Goal: Task Accomplishment & Management: Manage account settings

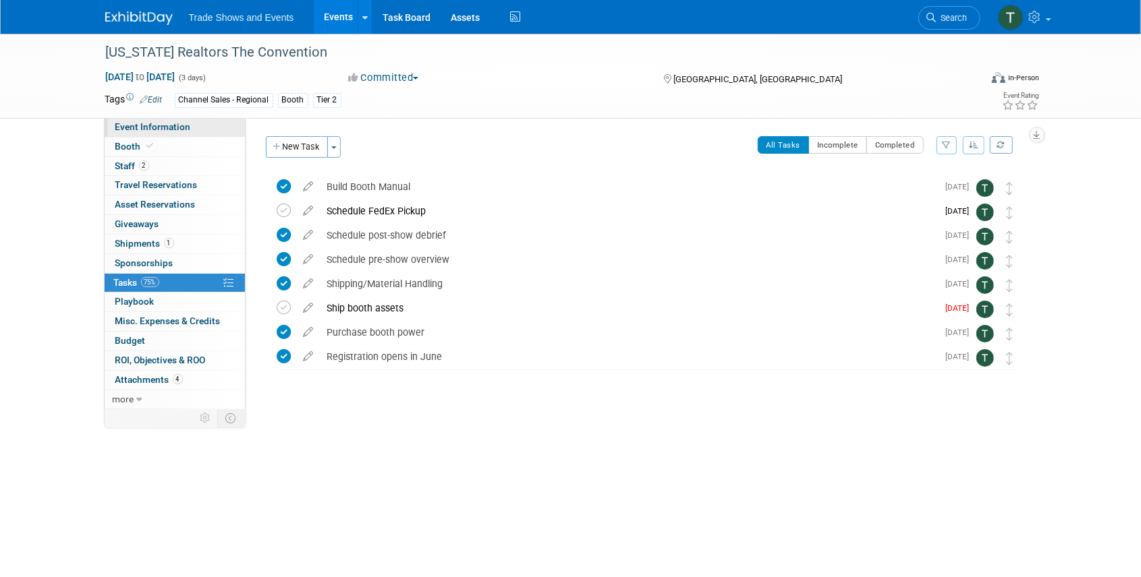
drag, startPoint x: 152, startPoint y: 128, endPoint x: 148, endPoint y: 136, distance: 8.8
click at [151, 128] on span "Event Information" at bounding box center [153, 126] width 76 height 11
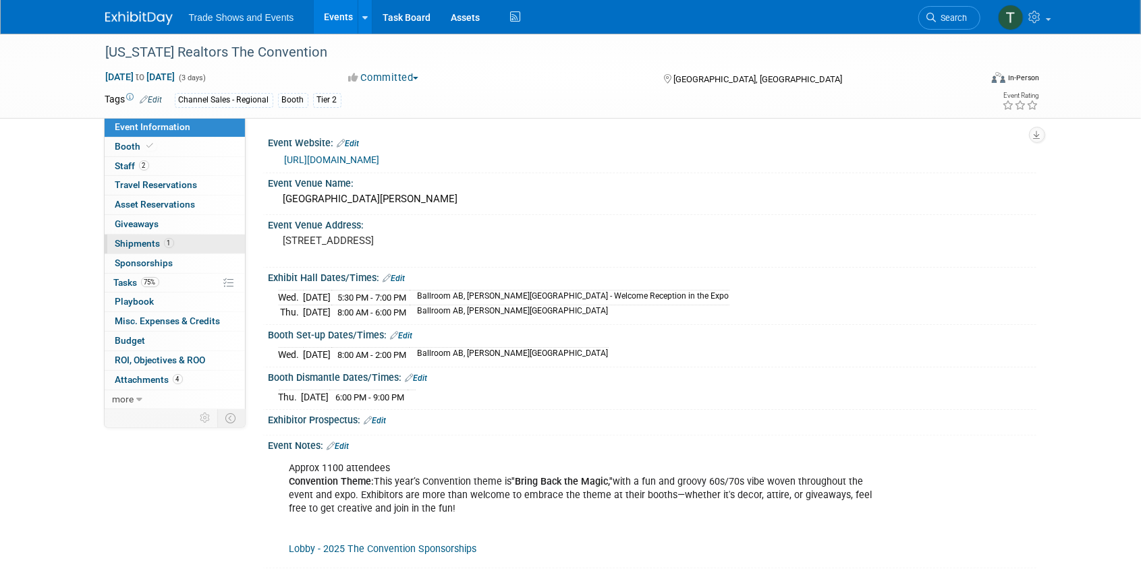
click at [133, 241] on span "Shipments 1" at bounding box center [144, 243] width 59 height 11
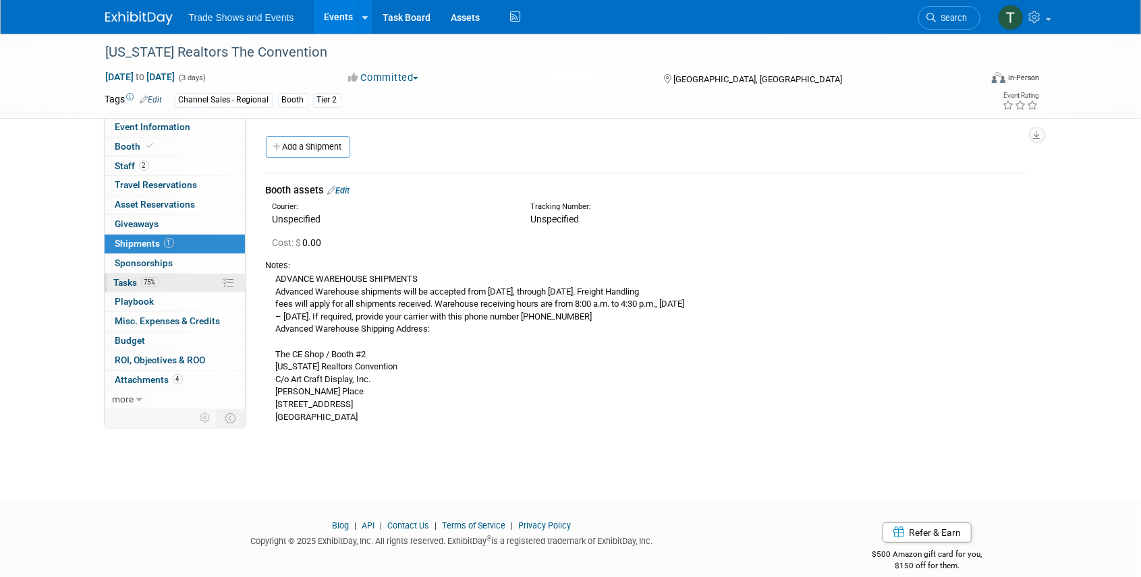
click at [127, 282] on span "Tasks 75%" at bounding box center [136, 282] width 45 height 11
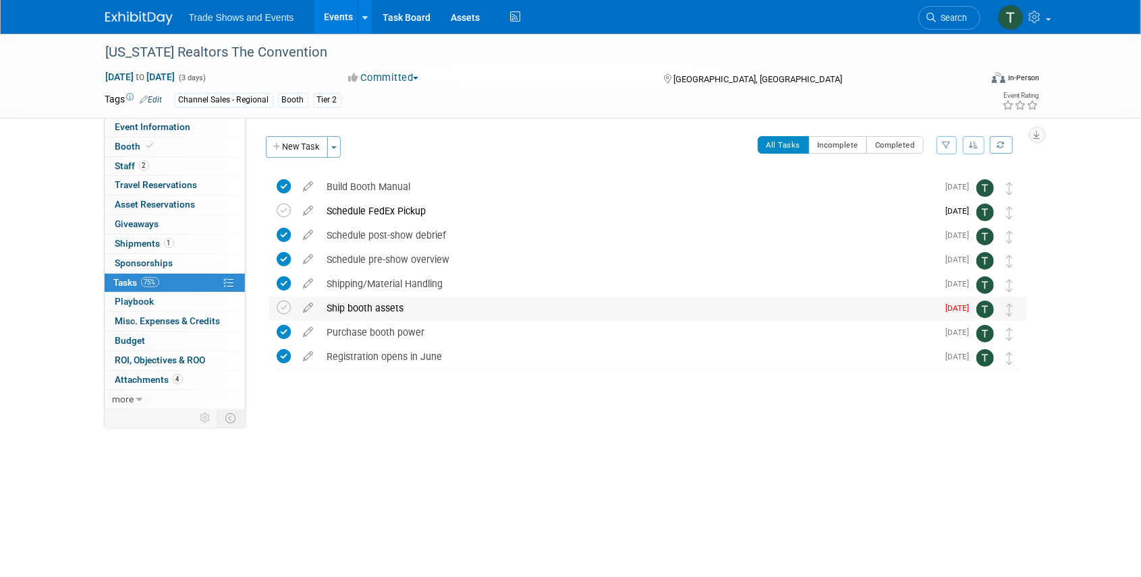
click at [364, 310] on div "Ship booth assets" at bounding box center [628, 308] width 617 height 23
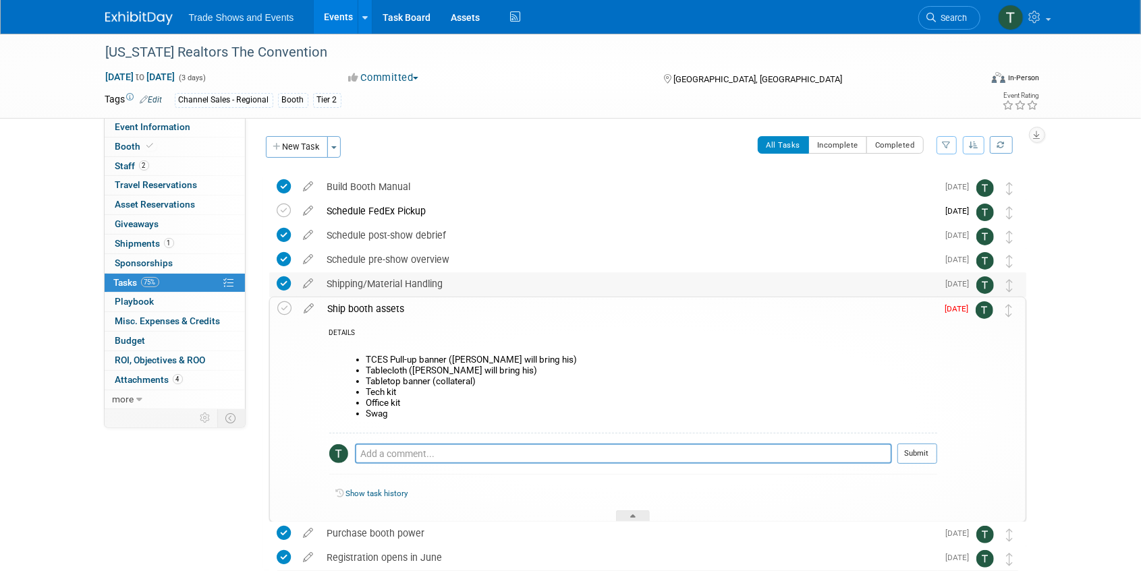
click at [402, 283] on div "Shipping/Material Handling" at bounding box center [628, 283] width 617 height 23
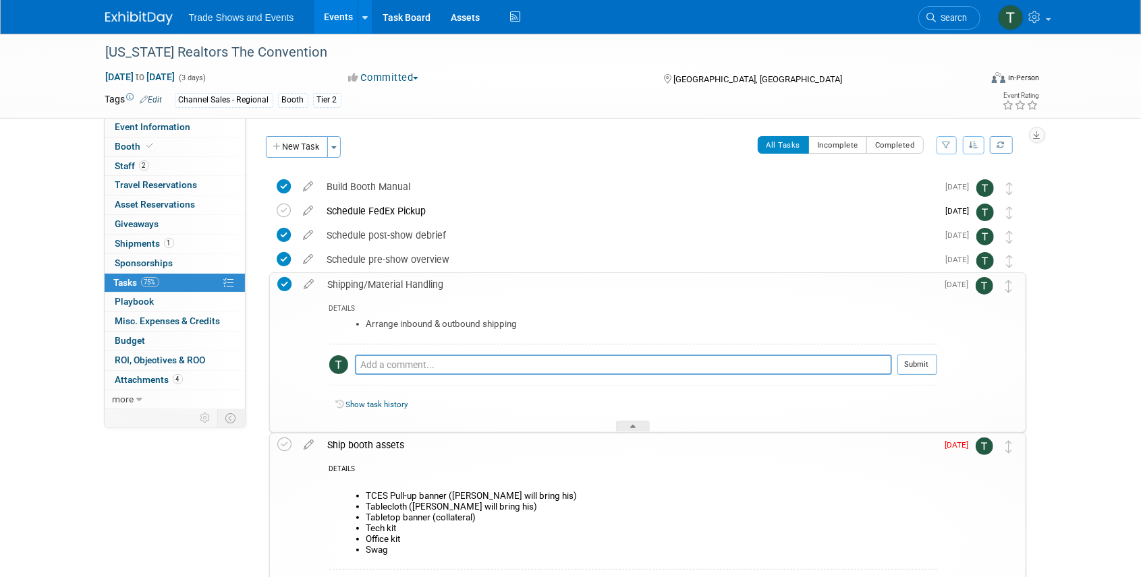
click at [402, 283] on div "Shipping/Material Handling" at bounding box center [629, 284] width 616 height 23
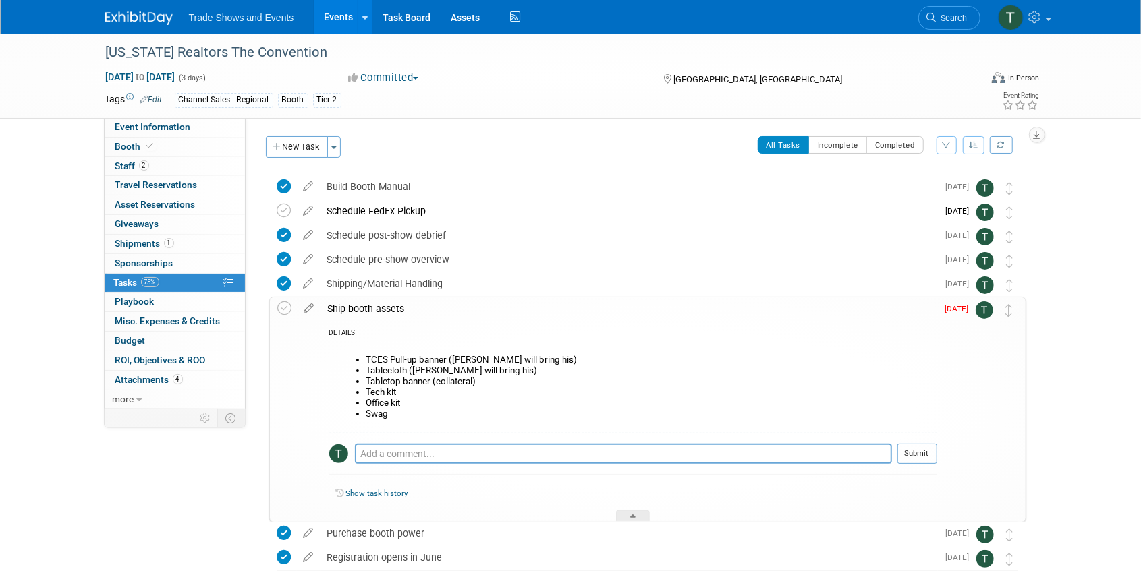
click at [378, 306] on div "Ship booth assets" at bounding box center [629, 308] width 616 height 23
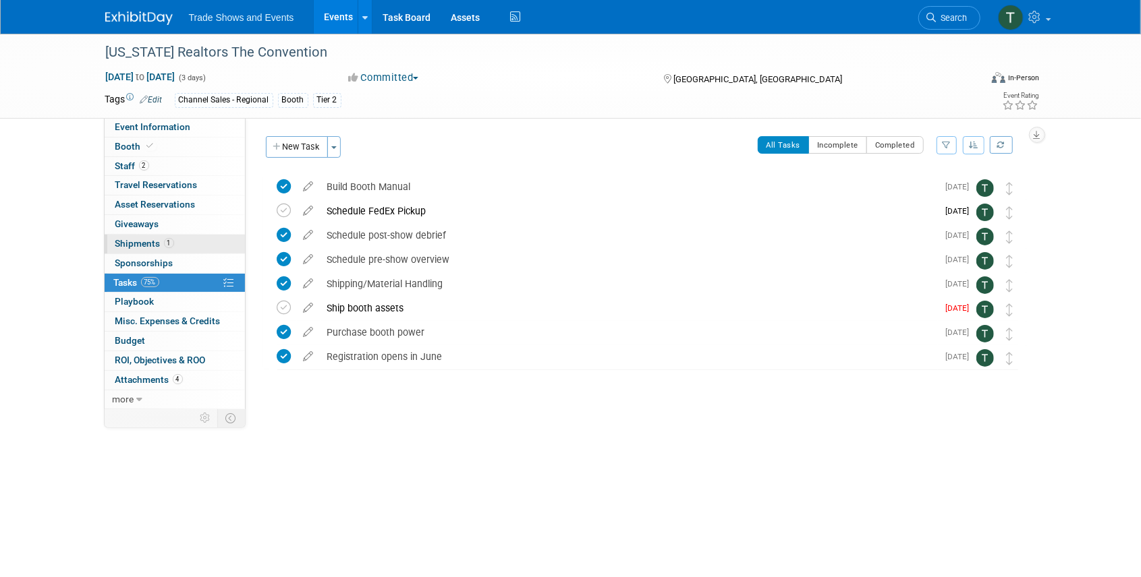
click at [141, 246] on span "Shipments 1" at bounding box center [144, 243] width 59 height 11
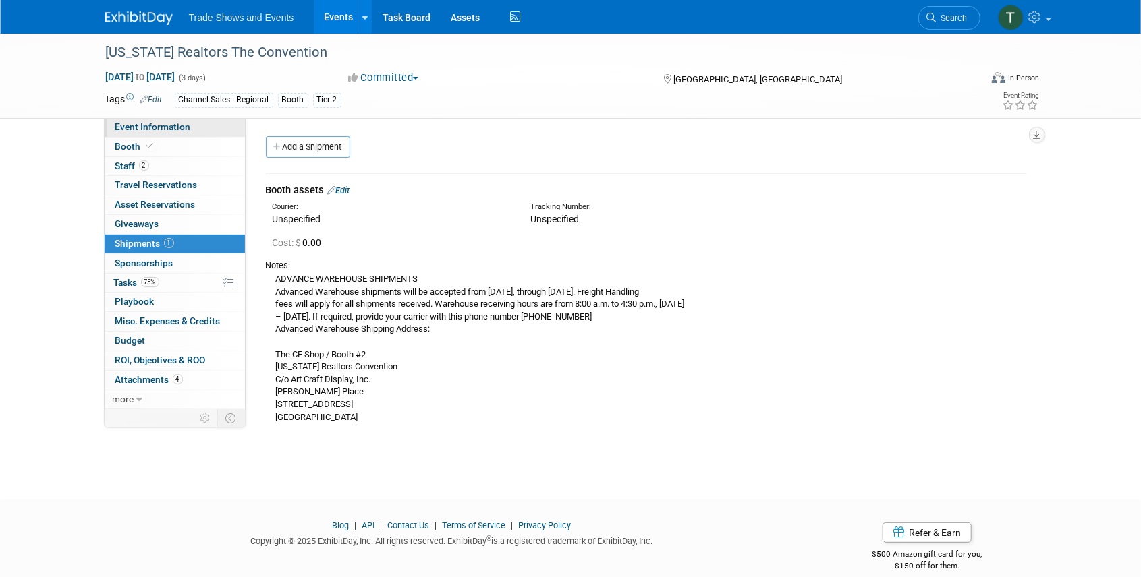
click at [154, 129] on span "Event Information" at bounding box center [153, 126] width 76 height 11
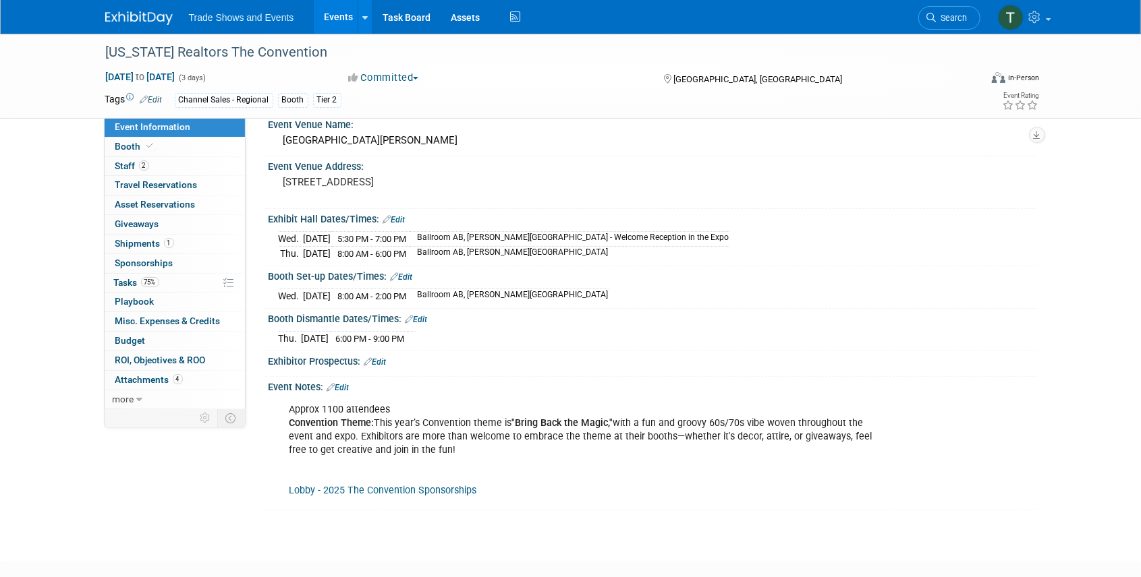
scroll to position [45, 0]
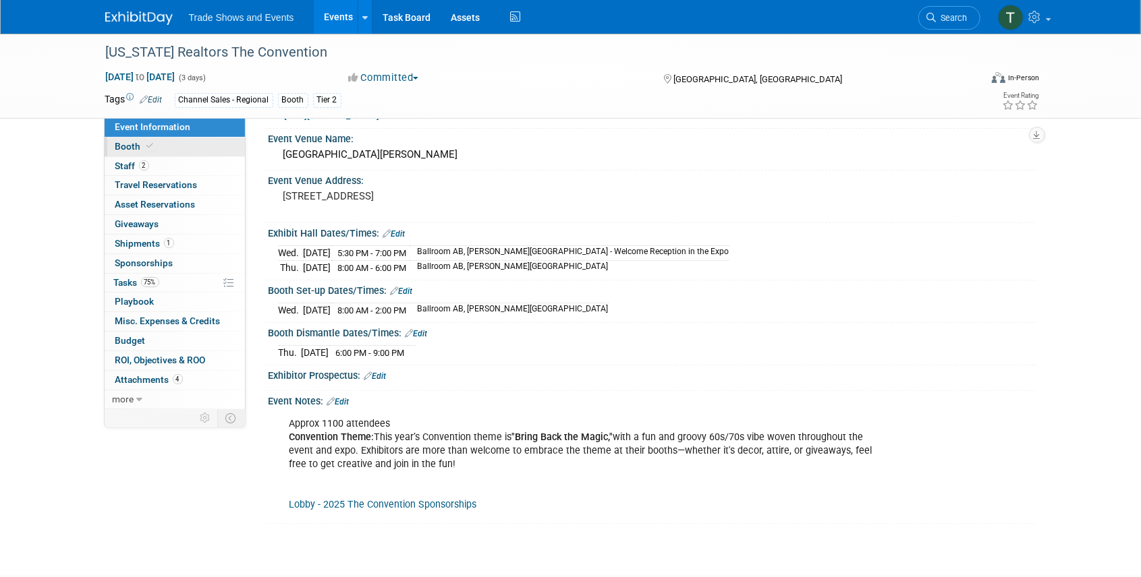
click at [119, 143] on span "Booth" at bounding box center [135, 146] width 41 height 11
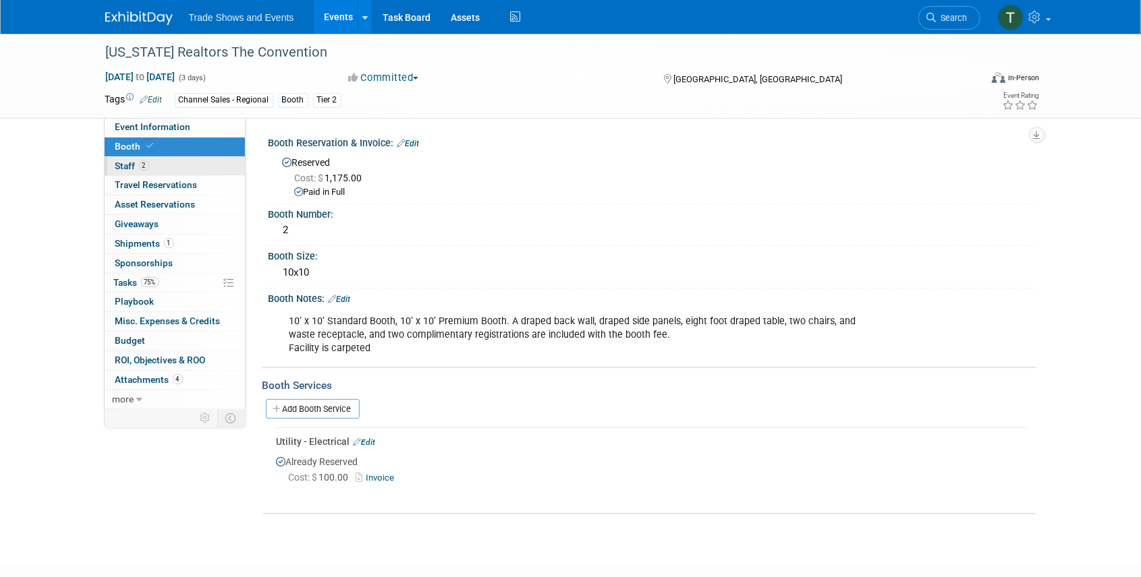
click at [158, 165] on link "2 Staff 2" at bounding box center [175, 166] width 140 height 19
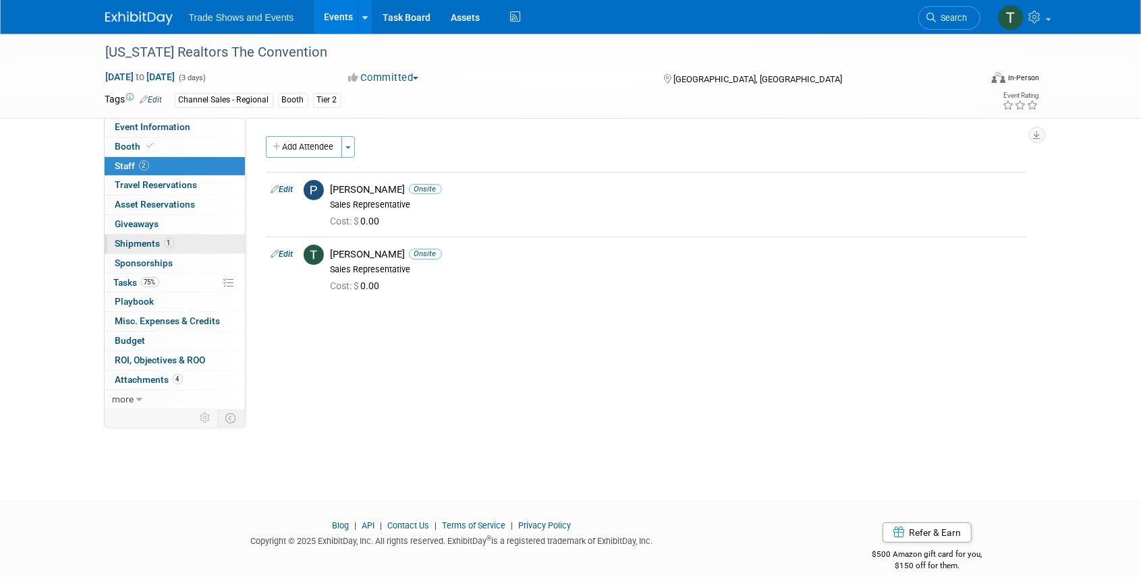
click at [145, 241] on span "Shipments 1" at bounding box center [144, 243] width 59 height 11
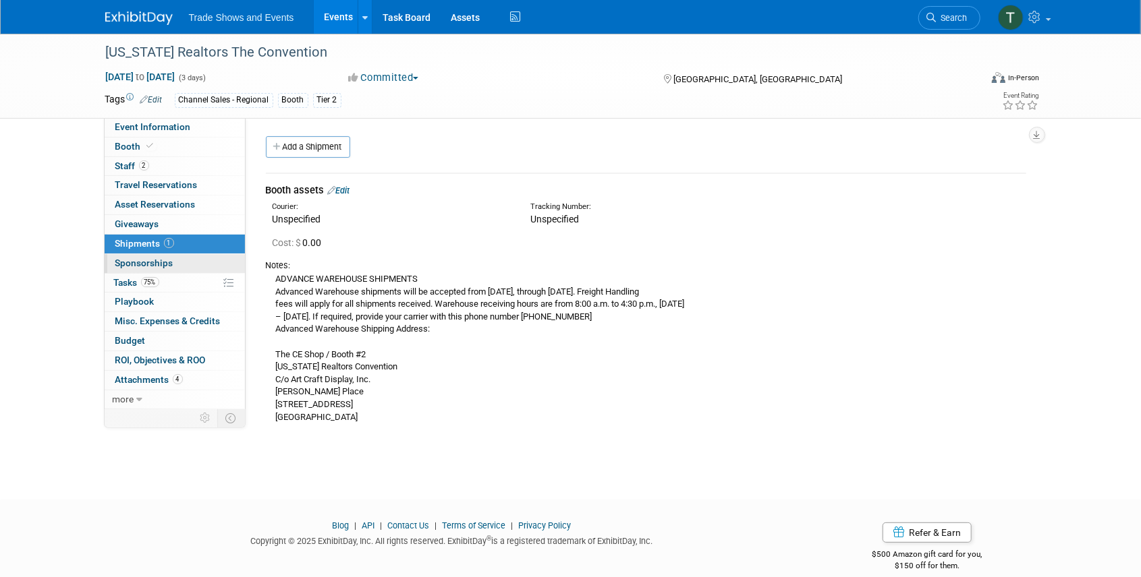
click at [121, 262] on span "Sponsorships 0" at bounding box center [144, 263] width 58 height 11
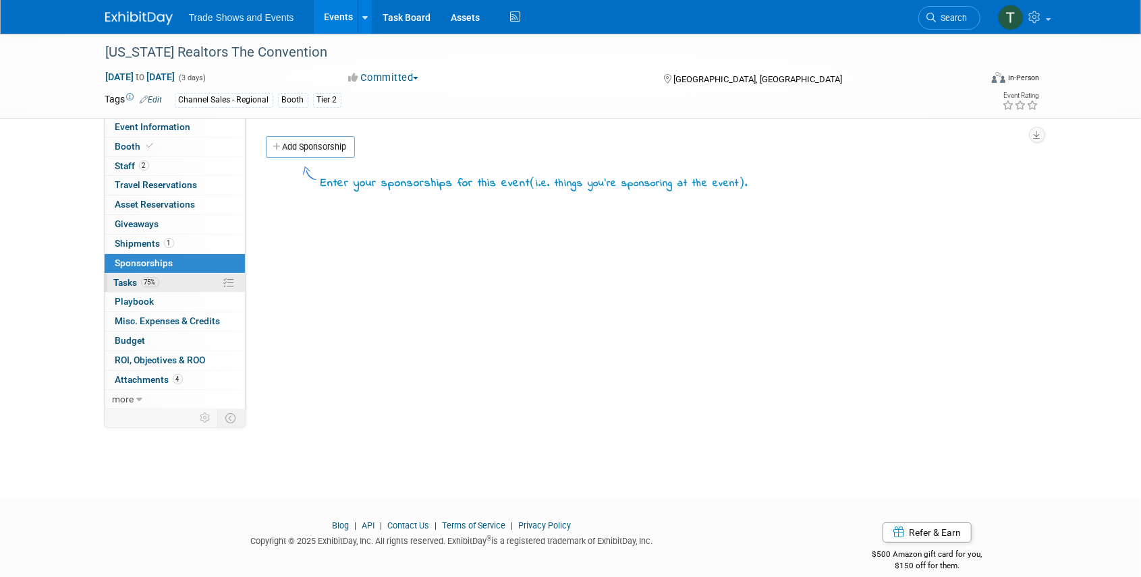
click at [122, 279] on span "Tasks 75%" at bounding box center [136, 282] width 45 height 11
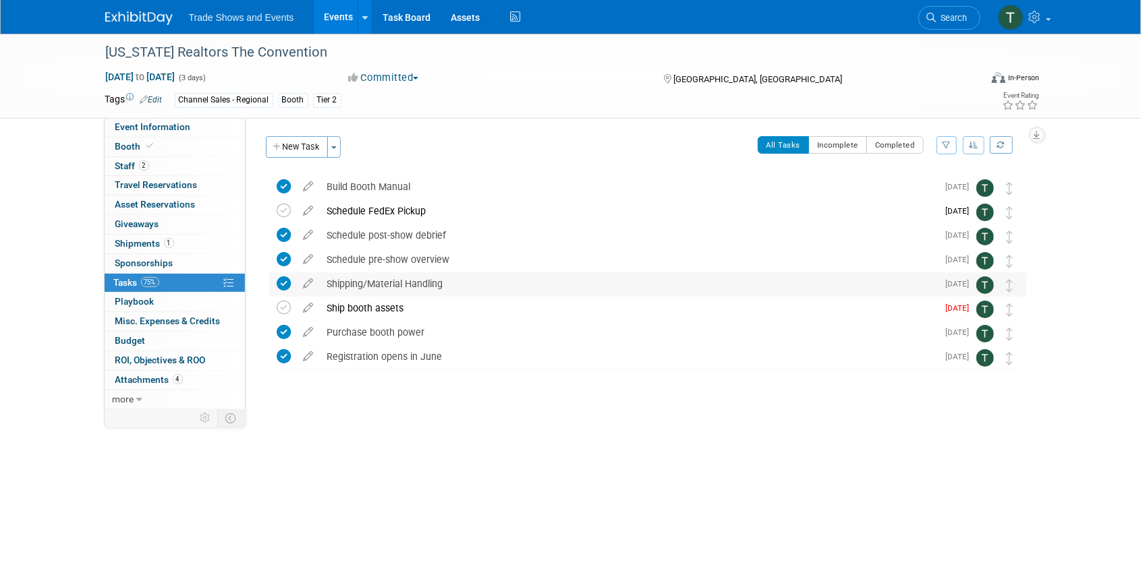
click at [357, 279] on div "Shipping/Material Handling" at bounding box center [628, 283] width 617 height 23
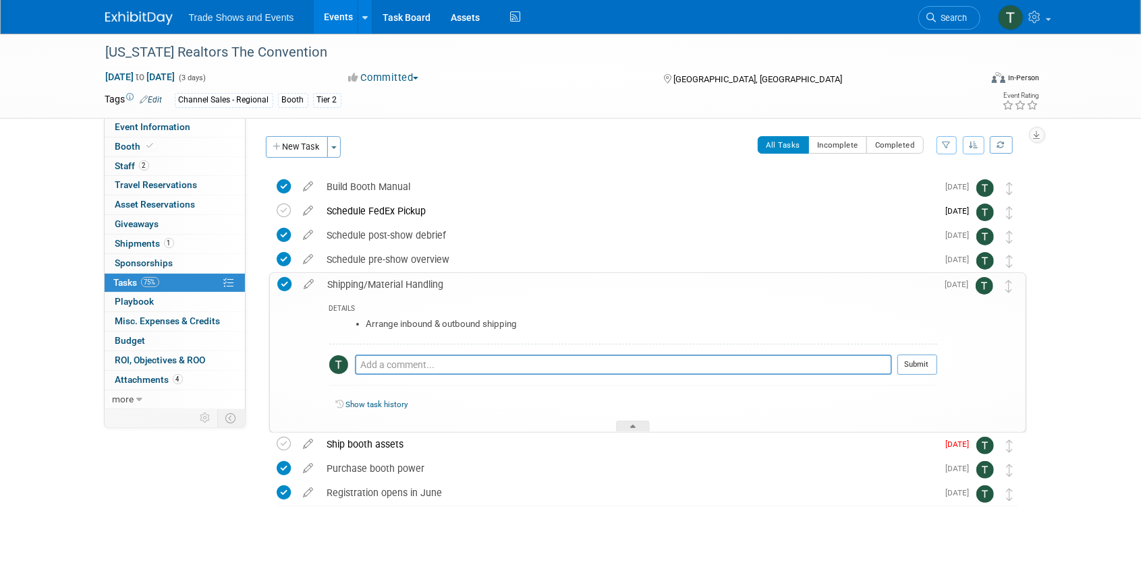
click at [358, 279] on div "Shipping/Material Handling" at bounding box center [629, 284] width 616 height 23
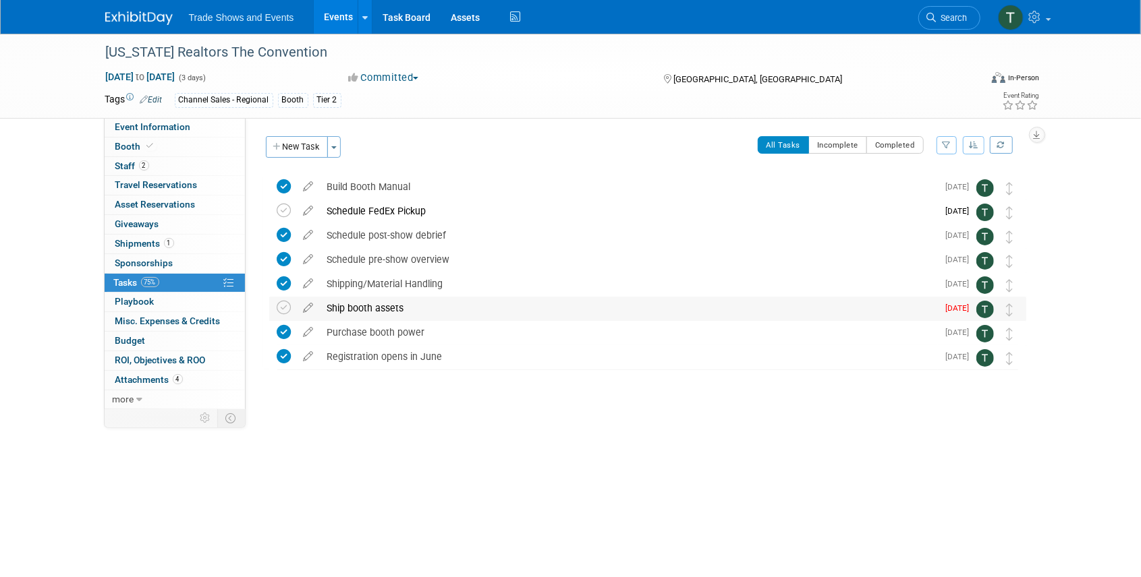
click at [367, 312] on div "Ship booth assets" at bounding box center [628, 308] width 617 height 23
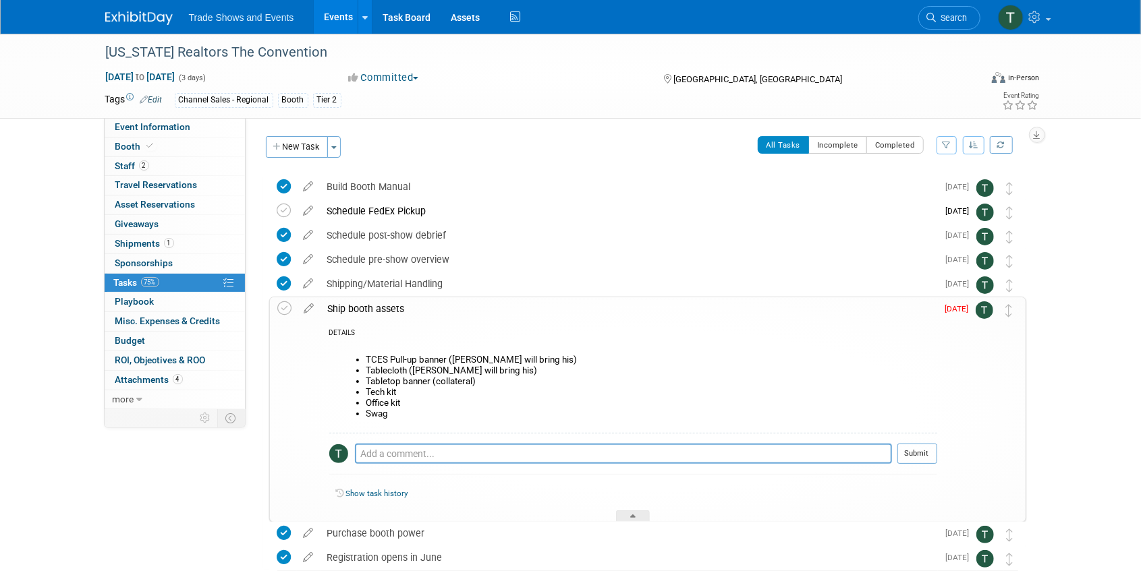
click at [367, 312] on div "Ship booth assets" at bounding box center [629, 308] width 616 height 23
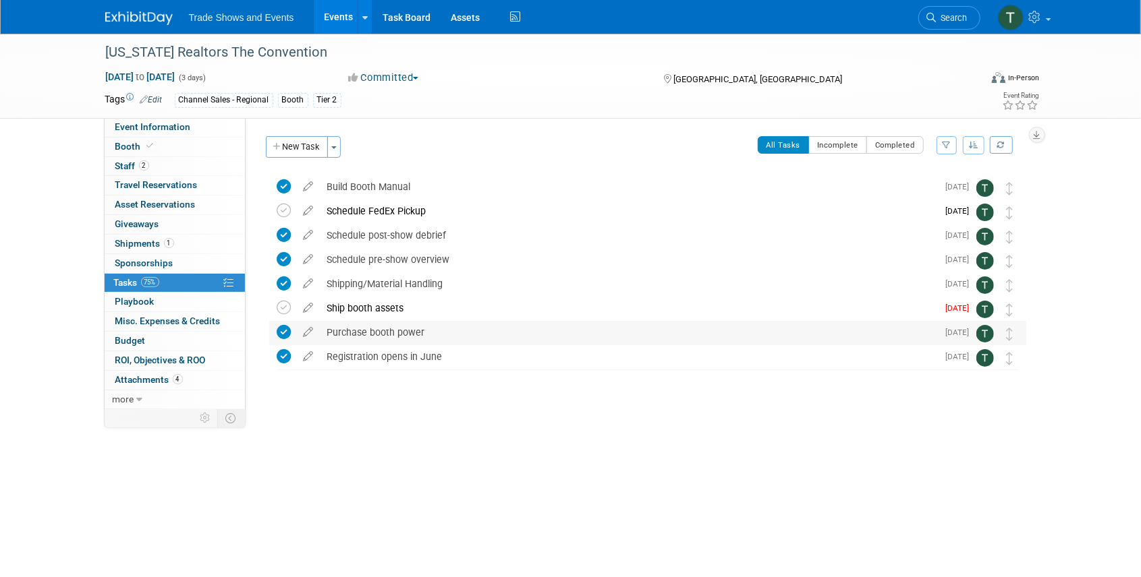
click at [371, 332] on div "Purchase booth power" at bounding box center [628, 332] width 617 height 23
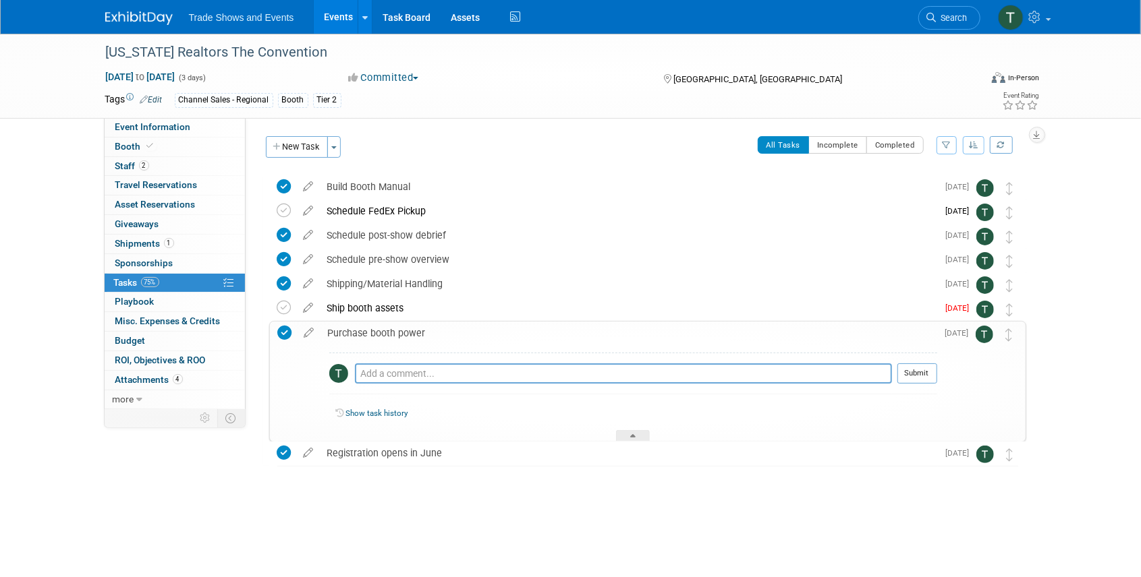
click at [374, 331] on div "Purchase booth power" at bounding box center [629, 333] width 616 height 23
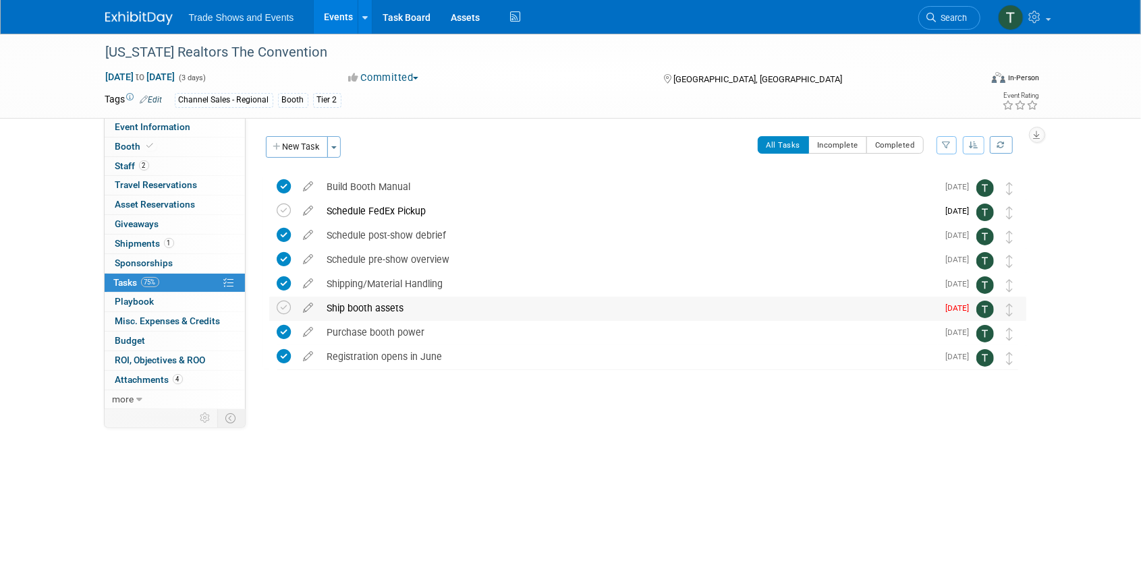
click at [374, 306] on div "Ship booth assets" at bounding box center [628, 308] width 617 height 23
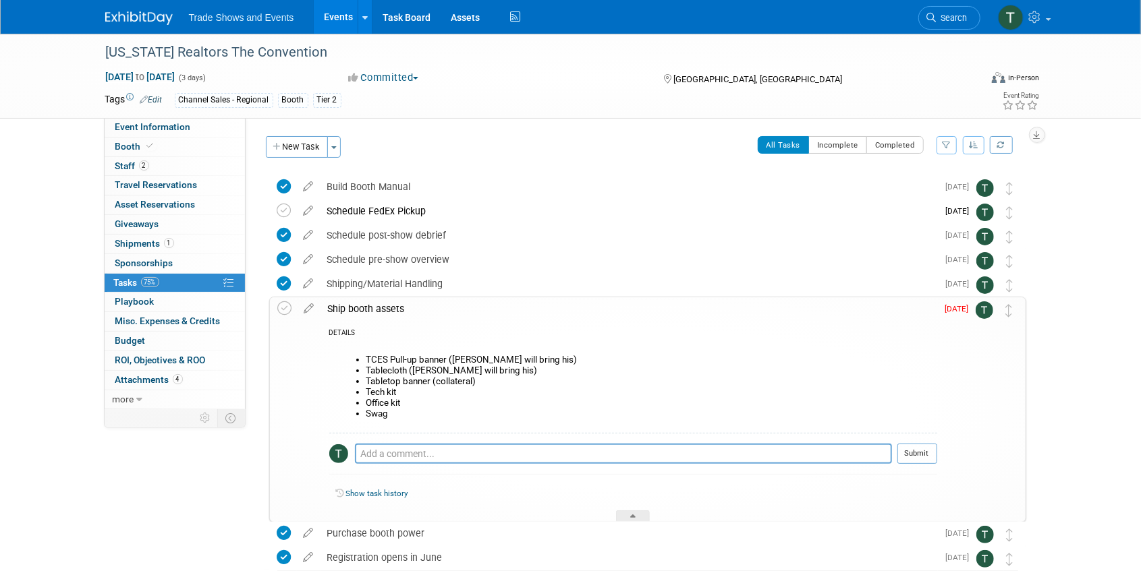
click at [374, 306] on div "Ship booth assets" at bounding box center [629, 308] width 616 height 23
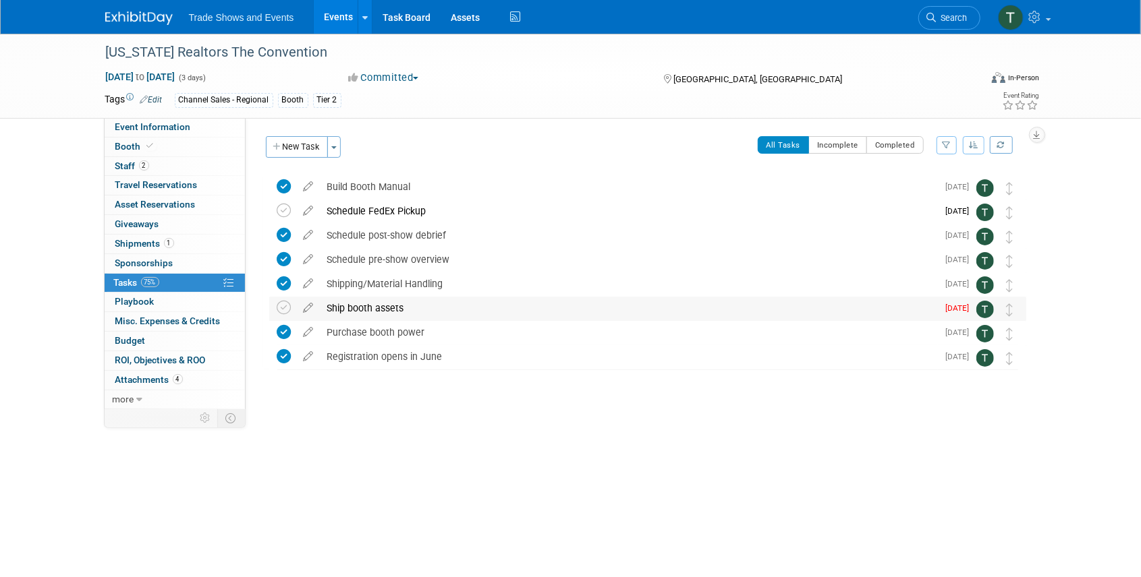
click at [335, 304] on div "Ship booth assets" at bounding box center [628, 308] width 617 height 23
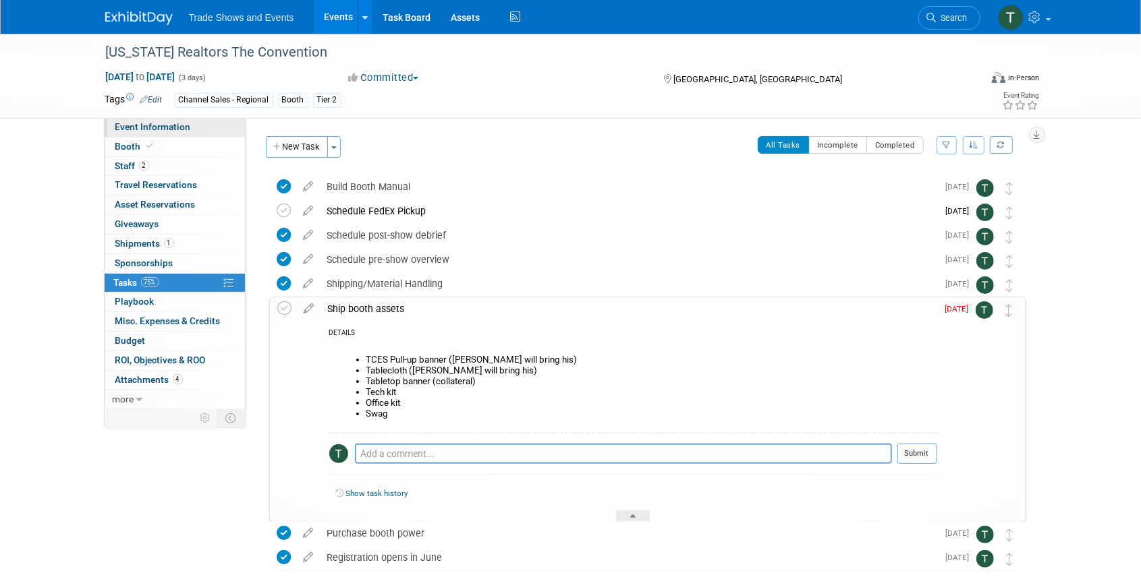
click at [180, 125] on span "Event Information" at bounding box center [153, 126] width 76 height 11
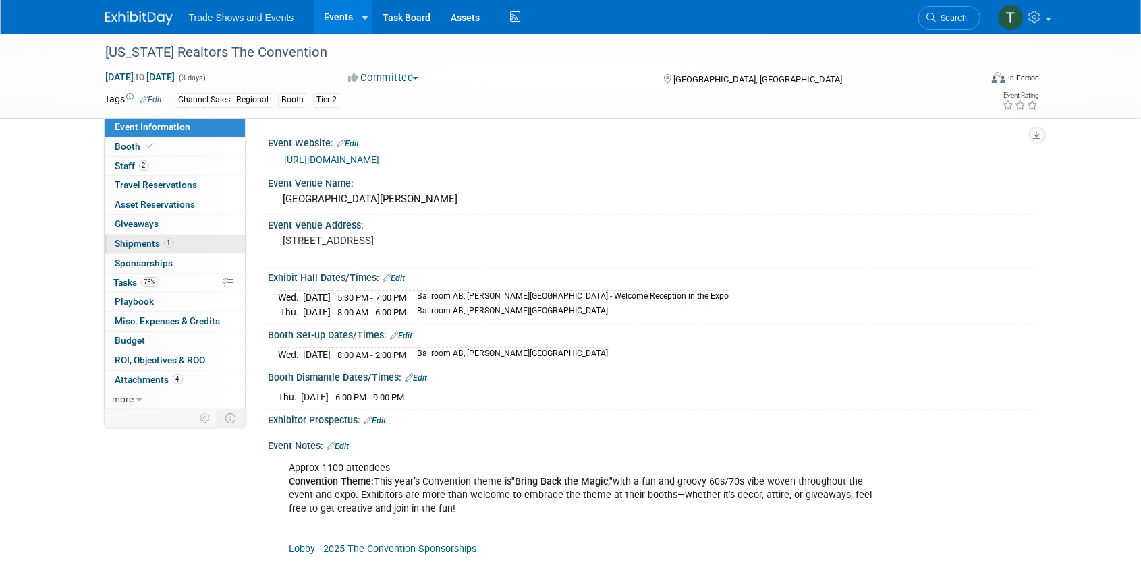
click at [127, 239] on span "Shipments 1" at bounding box center [144, 243] width 59 height 11
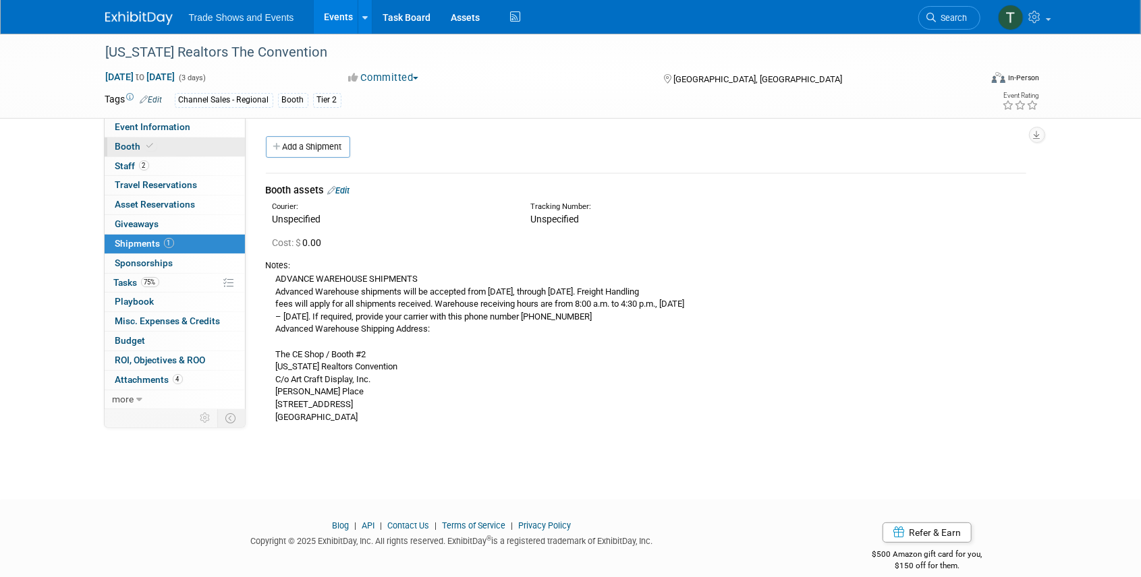
click at [147, 148] on icon at bounding box center [150, 145] width 7 height 7
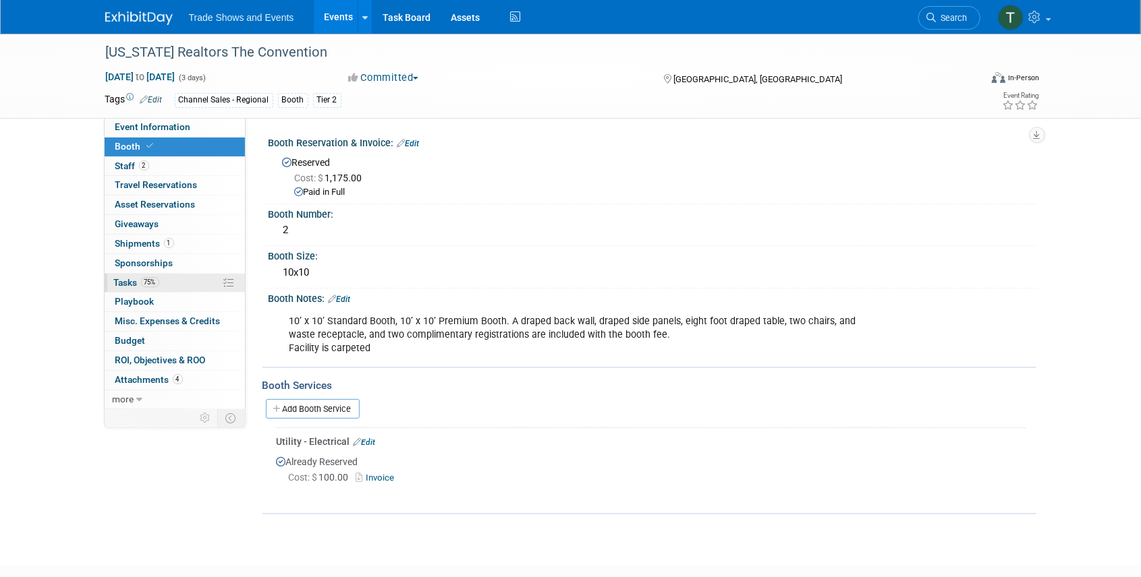
click at [126, 274] on link "75% Tasks 75%" at bounding box center [175, 283] width 140 height 19
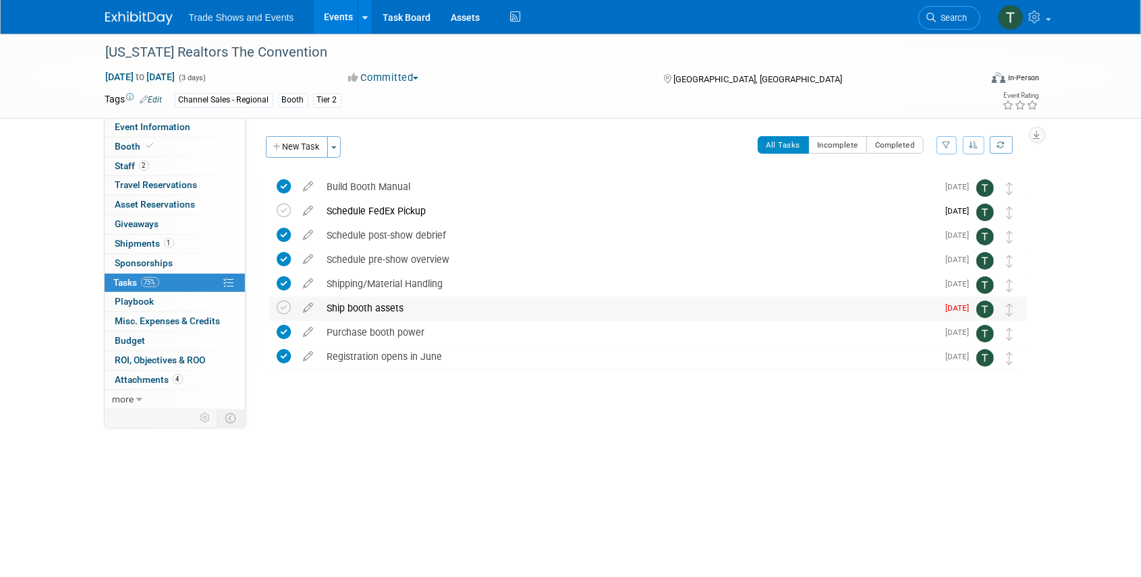
click at [358, 309] on div "Ship booth assets" at bounding box center [628, 308] width 617 height 23
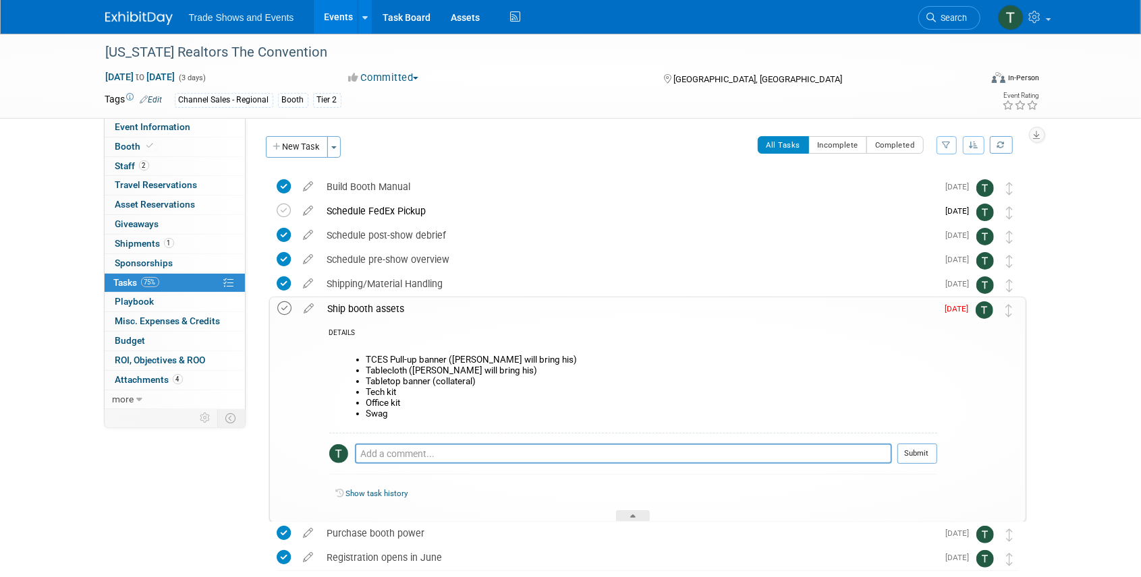
click at [285, 308] on icon at bounding box center [285, 308] width 14 height 14
click at [327, 17] on link "Events" at bounding box center [338, 17] width 49 height 34
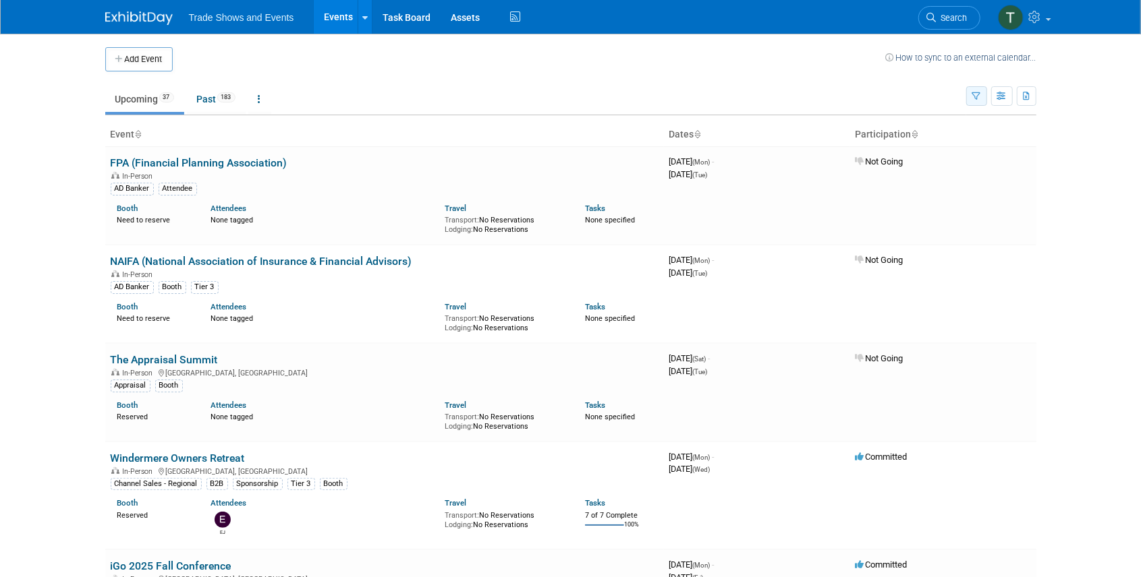
click at [975, 92] on icon "button" at bounding box center [976, 96] width 9 height 9
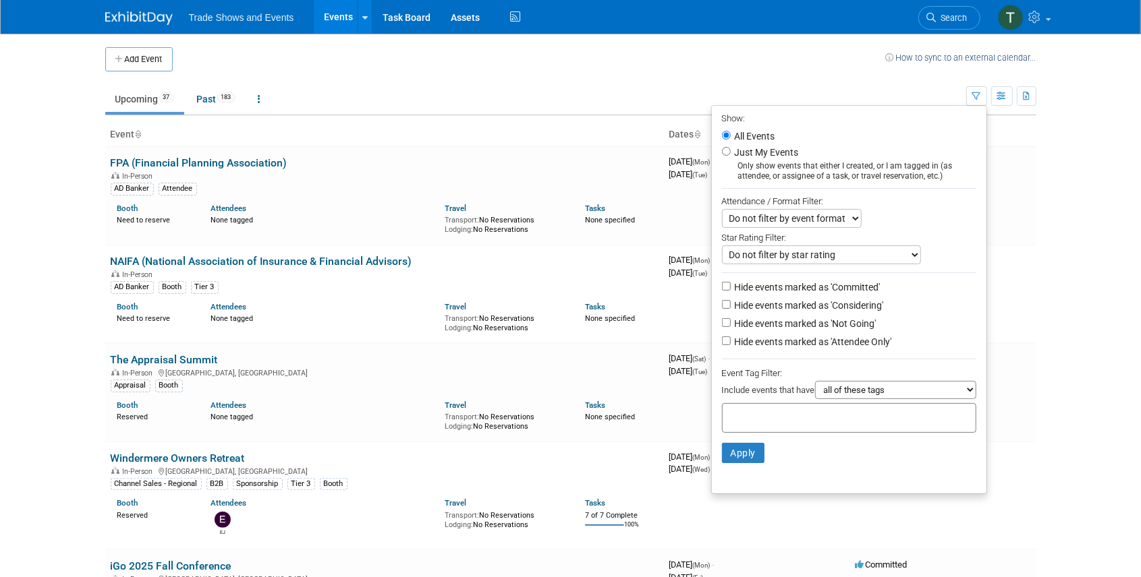
click at [843, 324] on label "Hide events marked as 'Not Going'" at bounding box center [804, 323] width 144 height 13
click at [730, 324] on input "Hide events marked as 'Not Going'" at bounding box center [726, 322] width 9 height 9
checkbox input "true"
click at [739, 456] on button "Apply" at bounding box center [743, 453] width 43 height 20
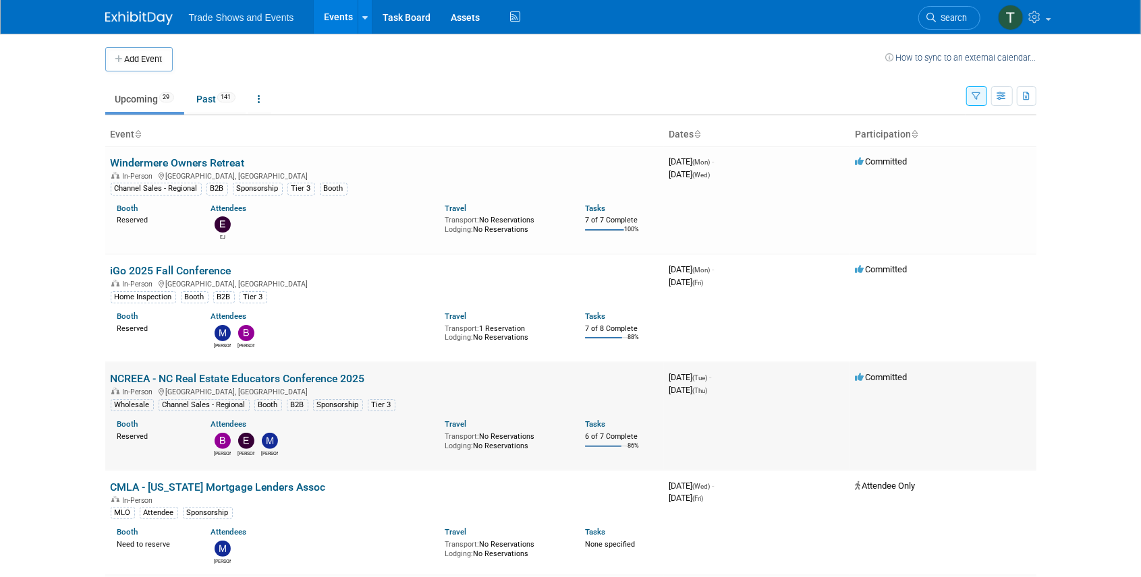
click at [281, 376] on link "NCREEA - NC Real Estate Educators Conference 2025" at bounding box center [238, 378] width 254 height 13
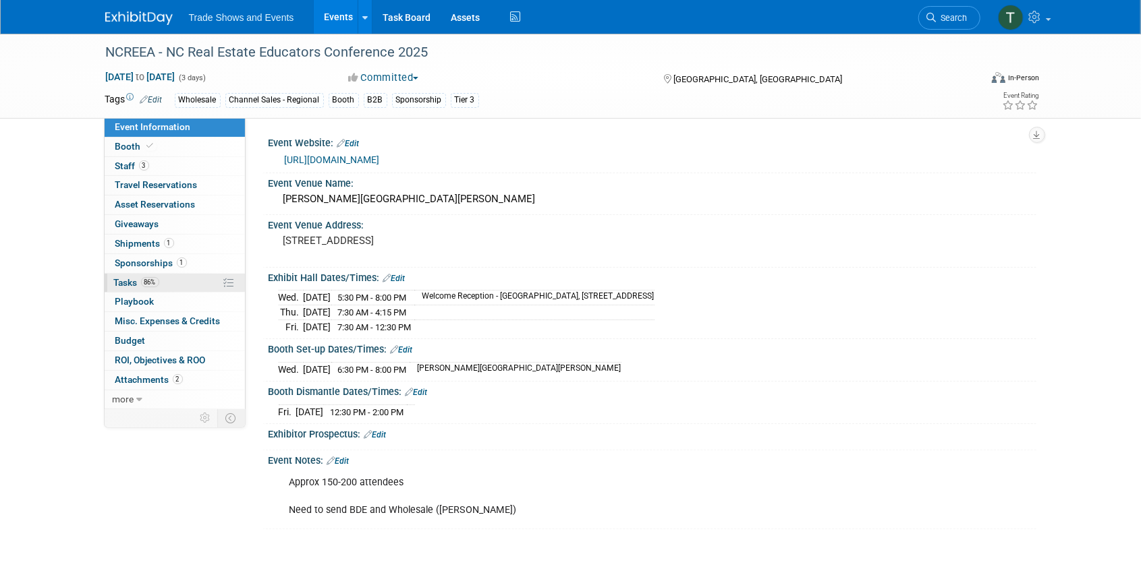
click at [120, 281] on span "Tasks 86%" at bounding box center [136, 282] width 45 height 11
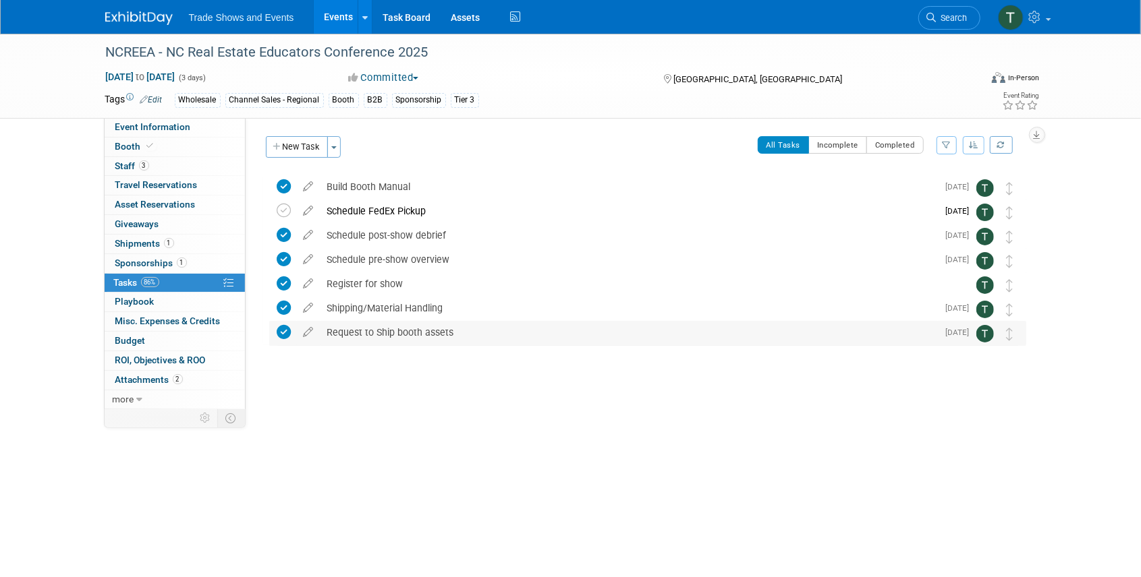
click at [391, 334] on div "Request to Ship booth assets" at bounding box center [628, 332] width 617 height 23
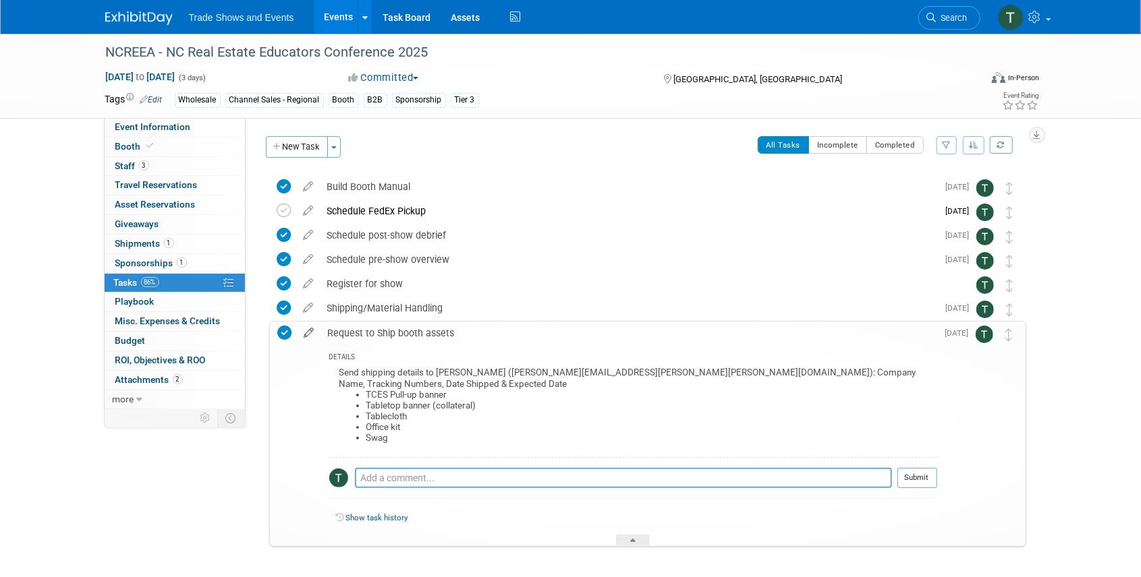
click at [307, 337] on icon at bounding box center [309, 330] width 24 height 17
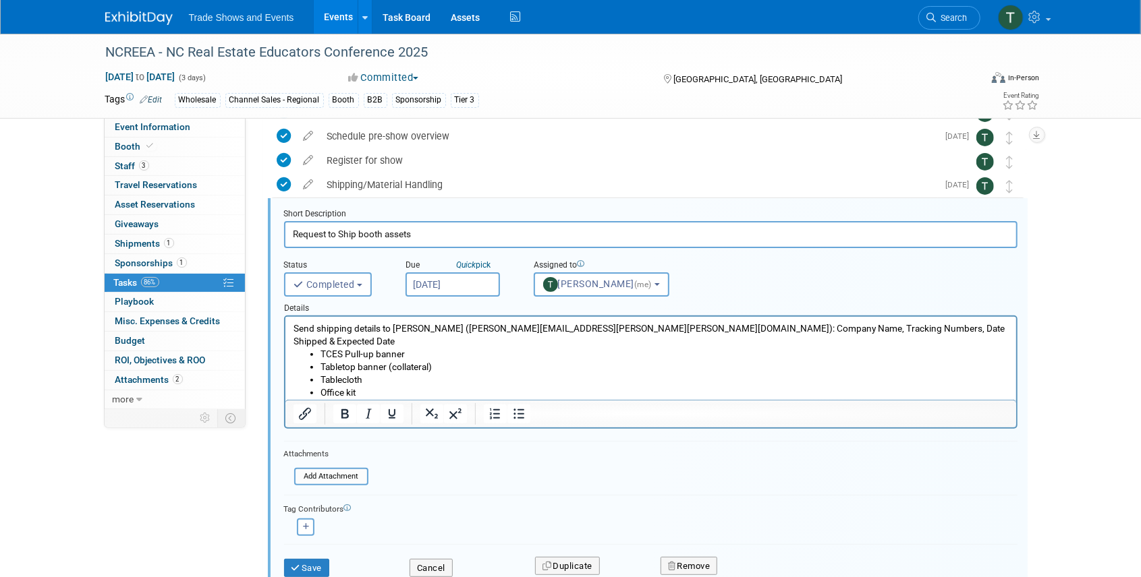
click at [407, 330] on p "Send shipping details to Beth Berkheimer (beth.berkheimer@freeman.com): Company…" at bounding box center [650, 335] width 715 height 26
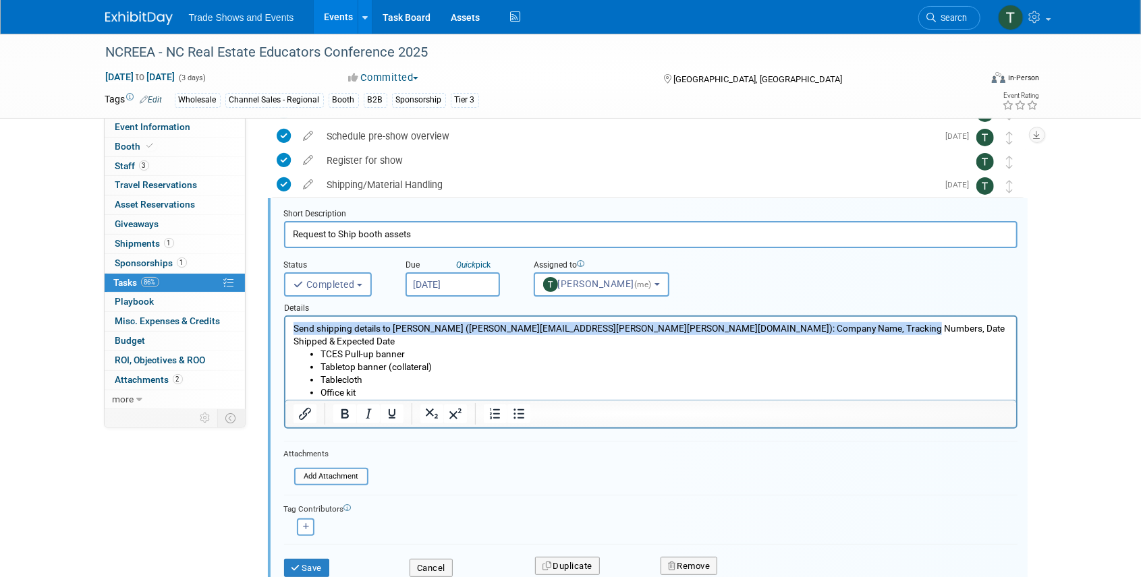
click at [407, 330] on p "Send shipping details to Beth Berkheimer (beth.berkheimer@freeman.com): Company…" at bounding box center [650, 335] width 715 height 26
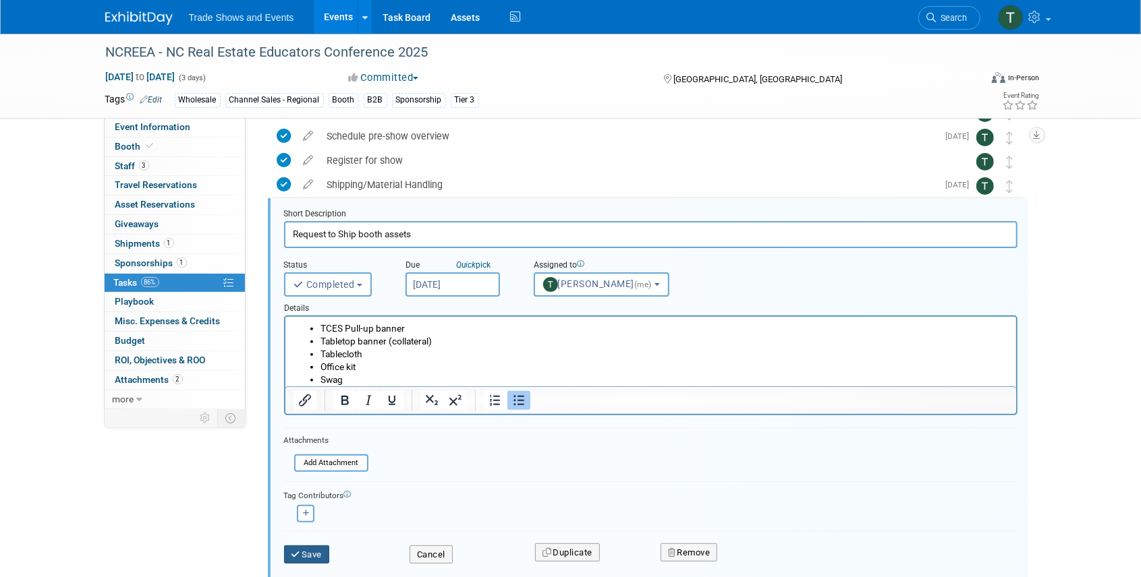
click at [310, 556] on button "Save" at bounding box center [307, 555] width 46 height 19
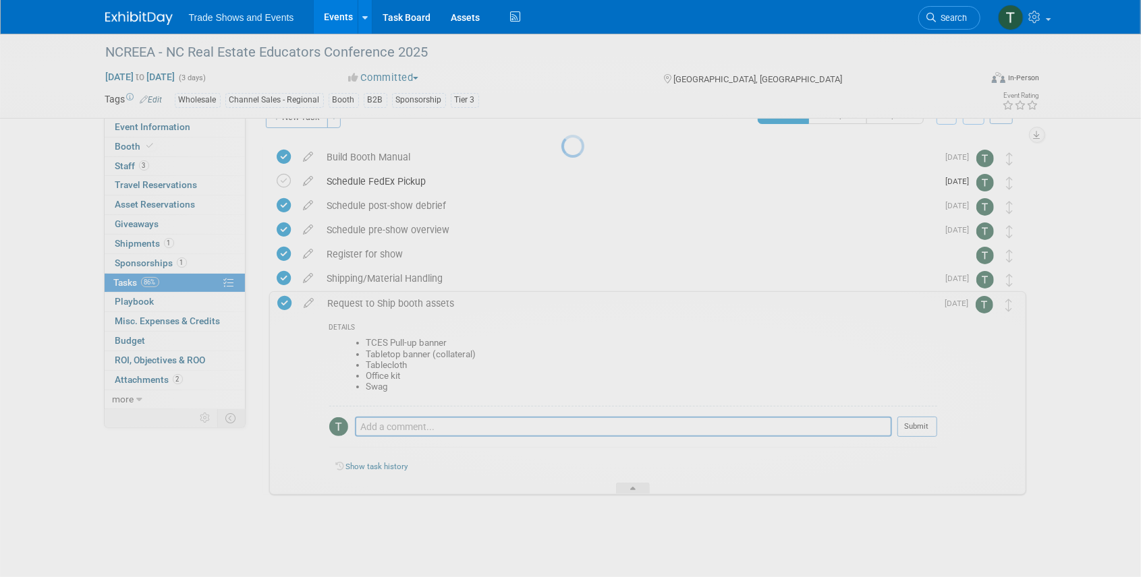
scroll to position [29, 0]
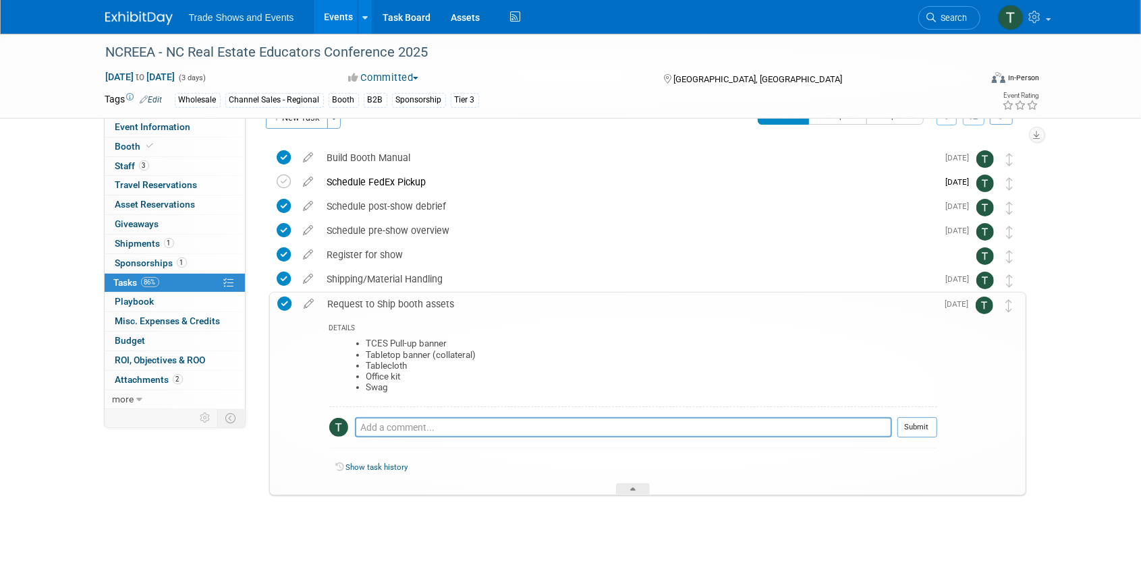
click at [336, 17] on link "Events" at bounding box center [338, 17] width 49 height 34
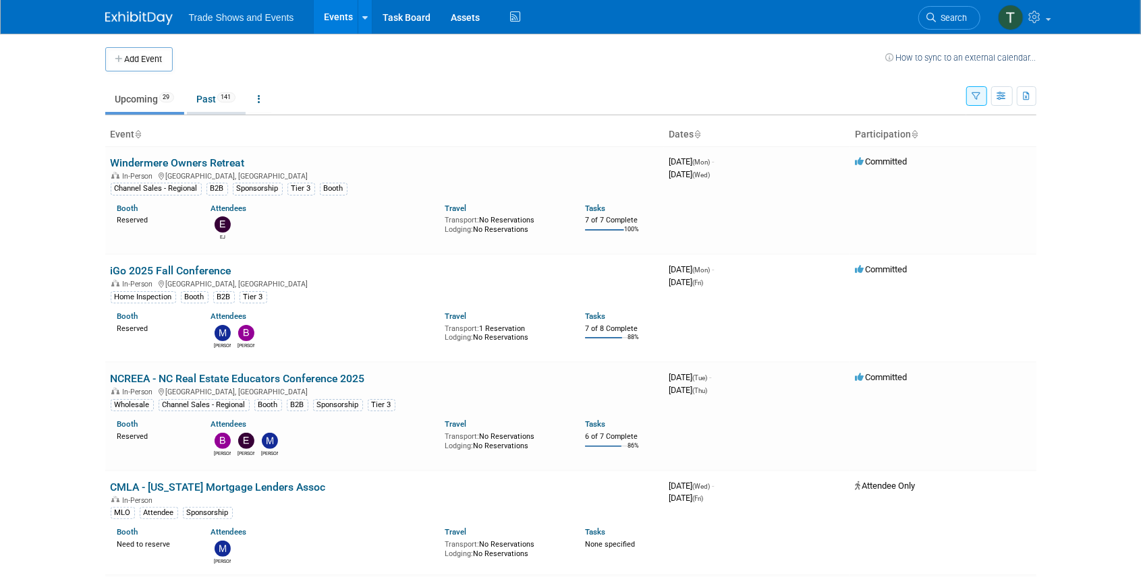
click at [210, 98] on link "Past 141" at bounding box center [216, 99] width 59 height 26
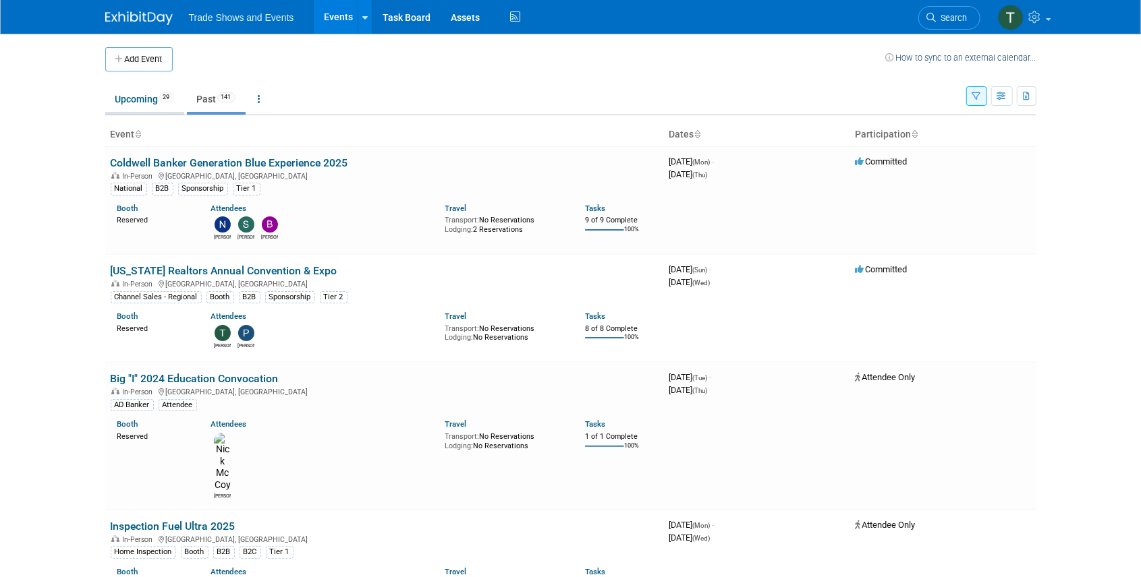
click at [151, 96] on link "Upcoming 29" at bounding box center [144, 99] width 79 height 26
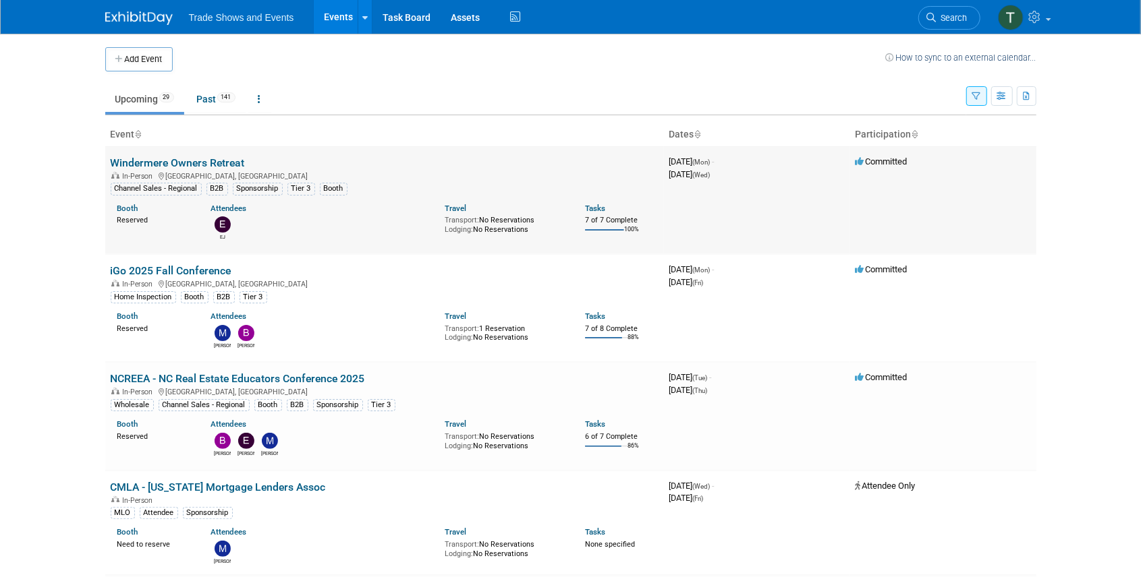
click at [201, 161] on link "Windermere Owners Retreat" at bounding box center [178, 162] width 134 height 13
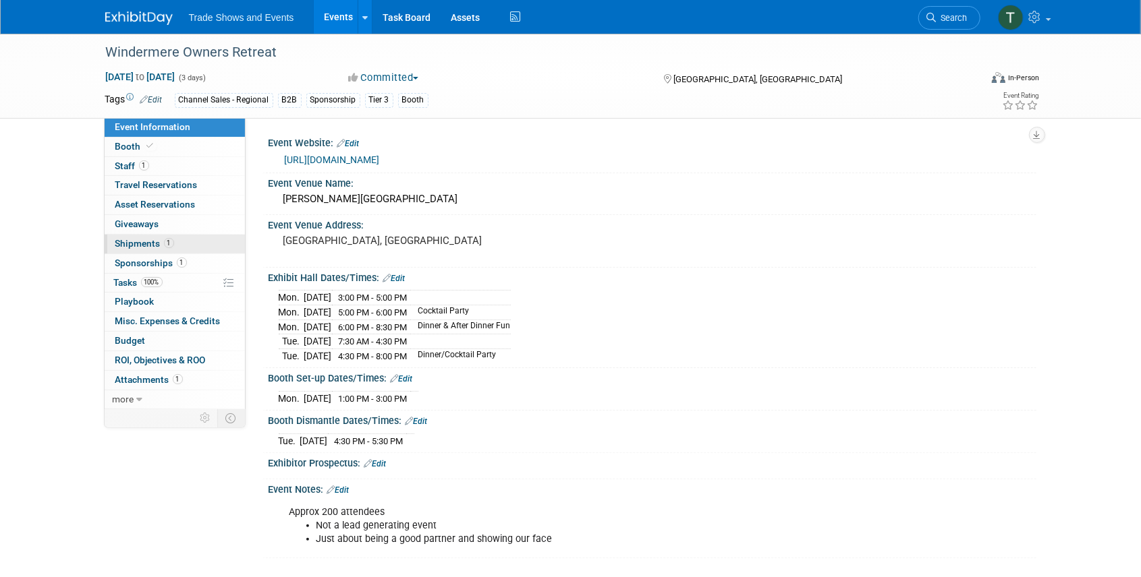
click at [134, 246] on span "Shipments 1" at bounding box center [144, 243] width 59 height 11
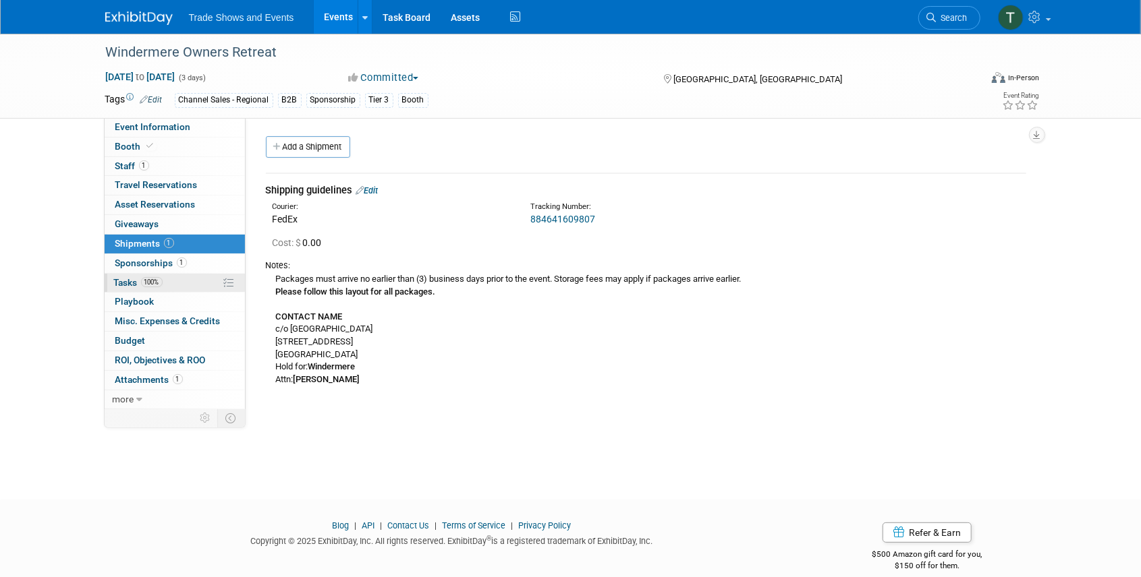
click at [126, 282] on span "Tasks 100%" at bounding box center [138, 282] width 49 height 11
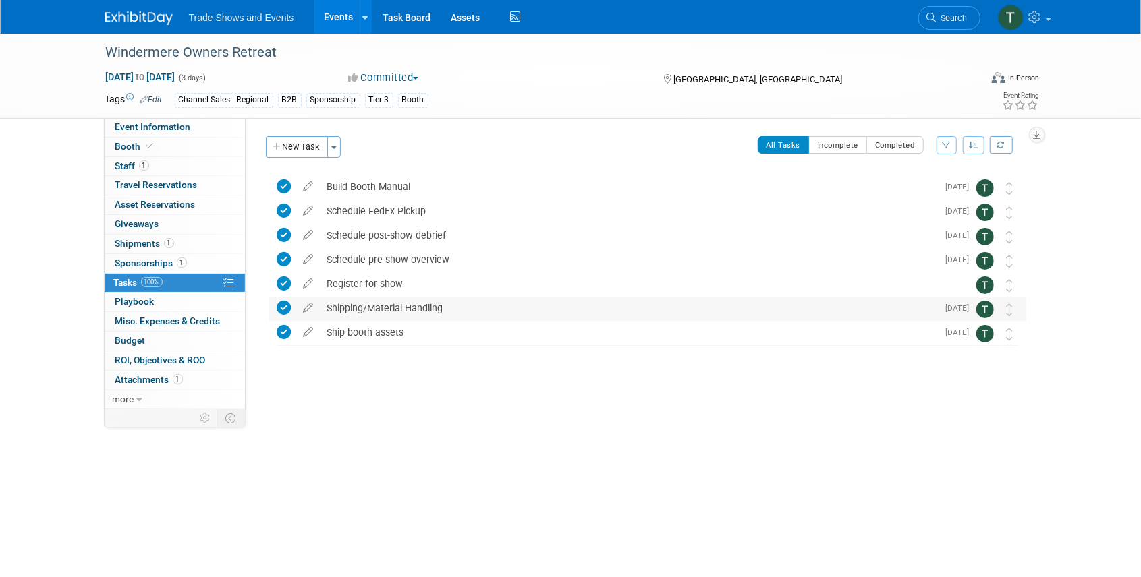
click at [353, 311] on div "Shipping/Material Handling" at bounding box center [628, 308] width 617 height 23
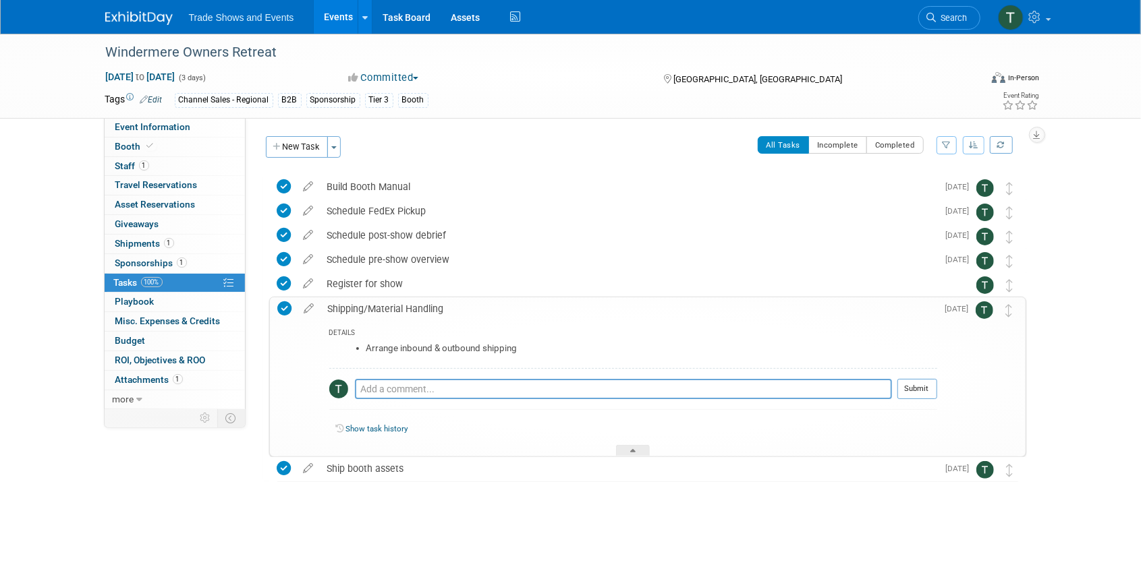
click at [354, 311] on div "Shipping/Material Handling" at bounding box center [629, 308] width 616 height 23
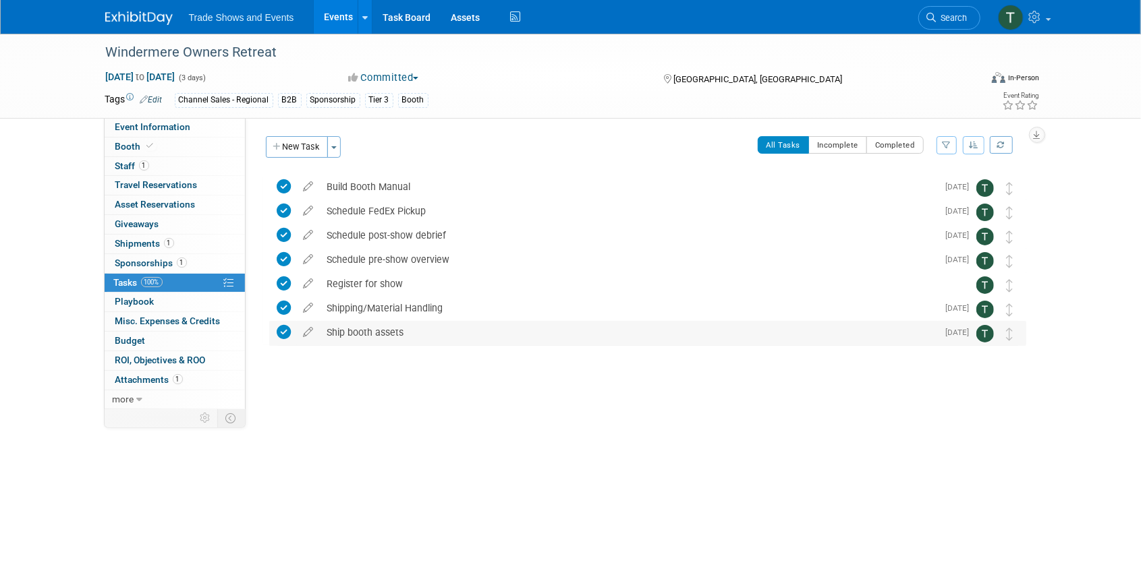
click at [349, 337] on div "Ship booth assets" at bounding box center [628, 332] width 617 height 23
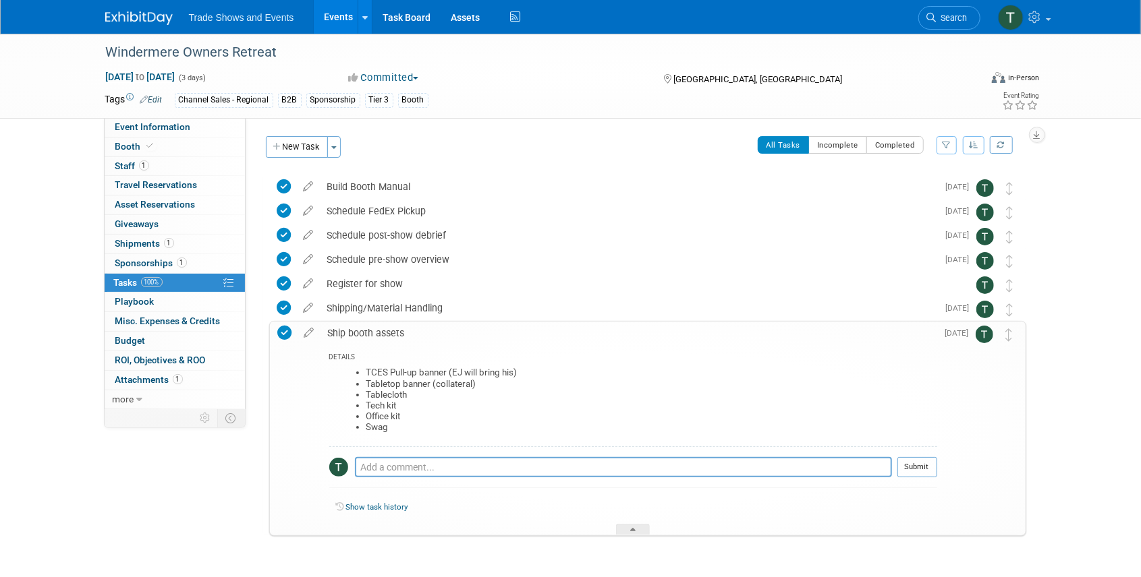
click at [333, 15] on link "Events" at bounding box center [338, 17] width 49 height 34
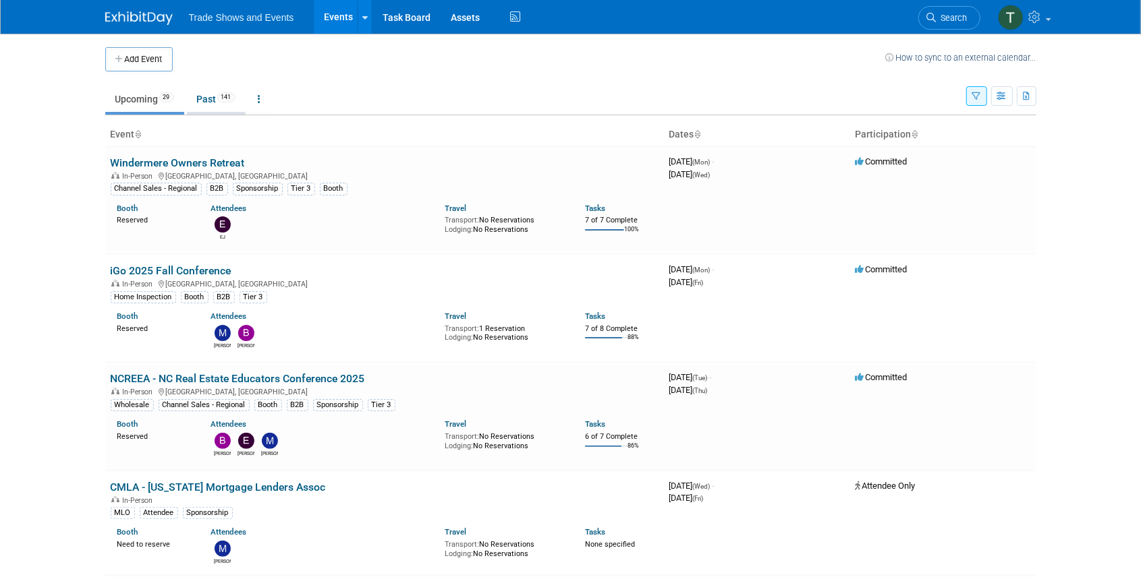
click at [219, 109] on link "Past 141" at bounding box center [216, 99] width 59 height 26
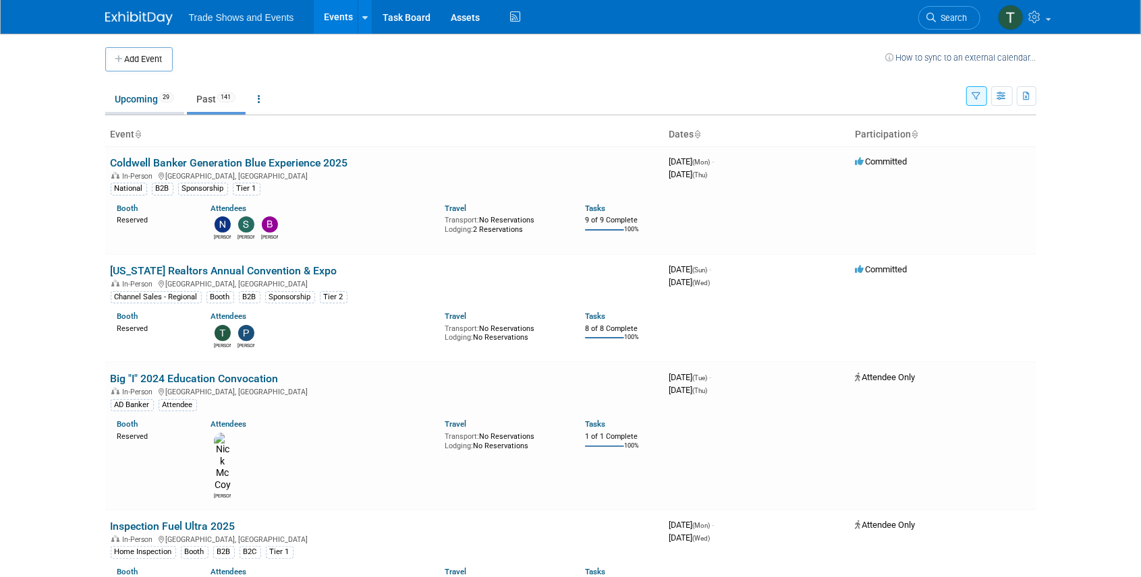
click at [143, 105] on link "Upcoming 29" at bounding box center [144, 99] width 79 height 26
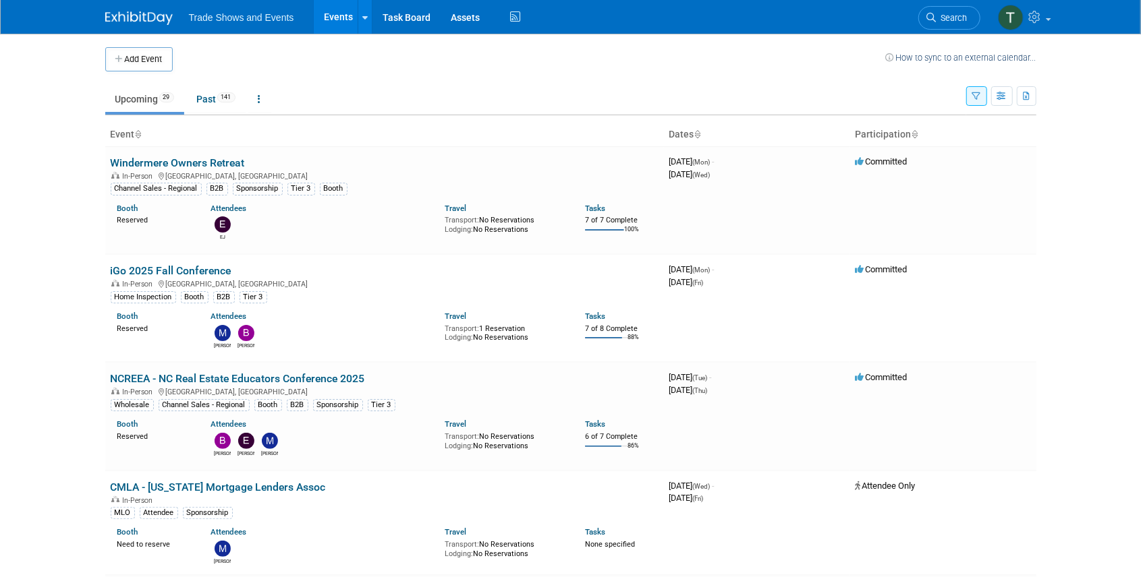
click at [983, 100] on button "button" at bounding box center [976, 96] width 21 height 20
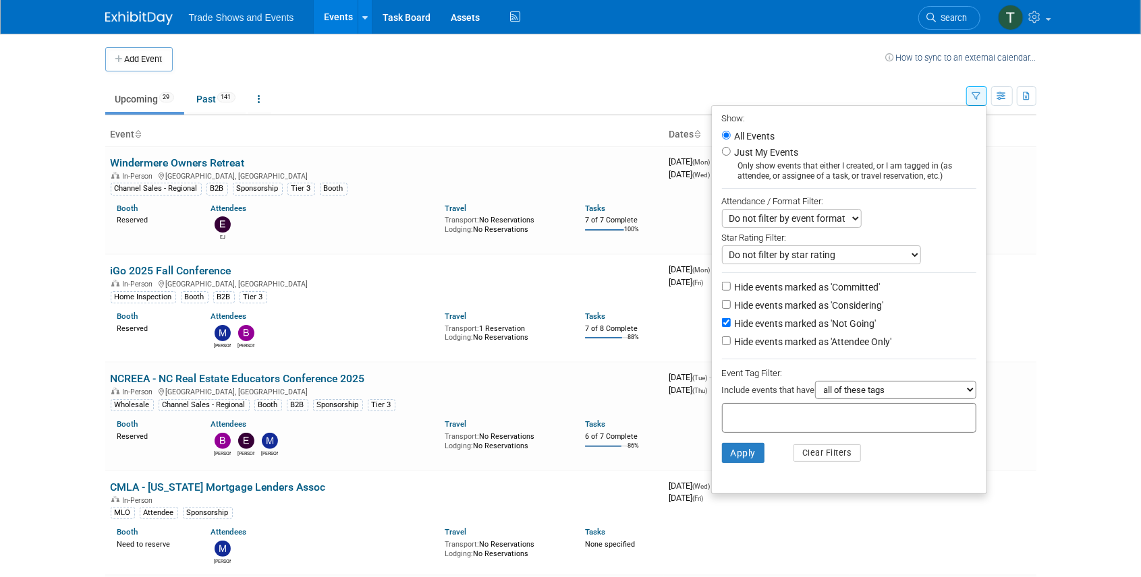
click at [835, 340] on label "Hide events marked as 'Attendee Only'" at bounding box center [812, 341] width 160 height 13
click at [730, 340] on input "Hide events marked as 'Attendee Only'" at bounding box center [726, 341] width 9 height 9
checkbox input "true"
click at [747, 454] on button "Apply" at bounding box center [743, 453] width 43 height 20
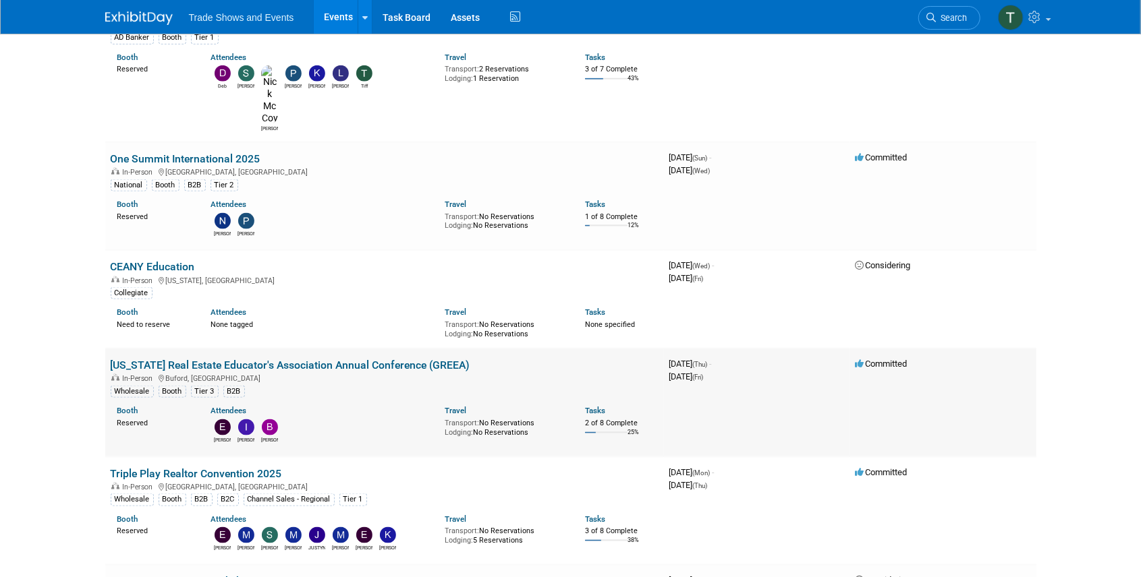
scroll to position [1259, 0]
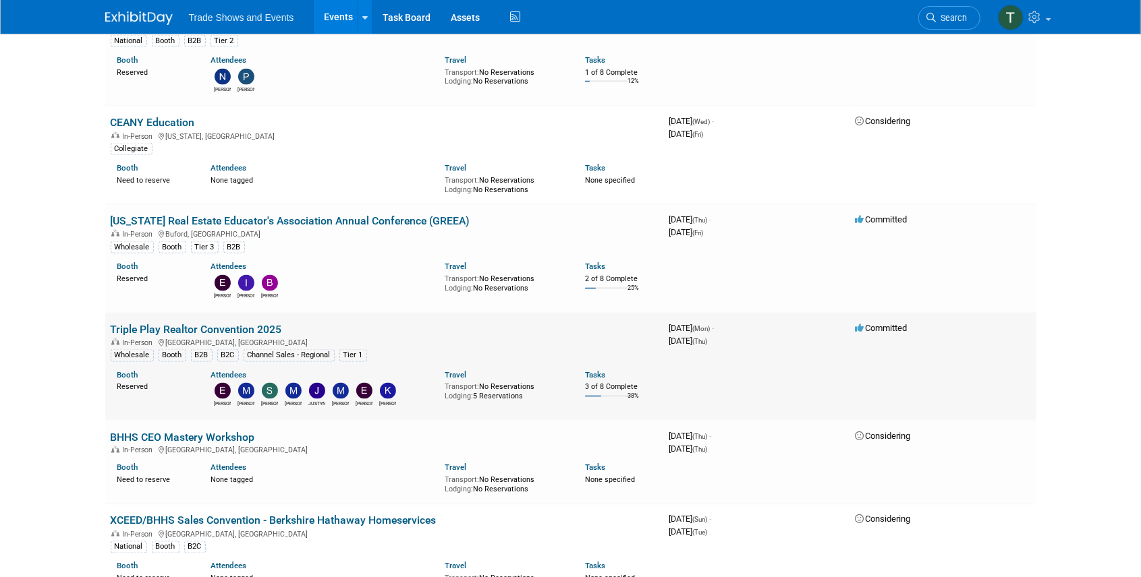
click at [198, 323] on link "Triple Play Realtor Convention 2025" at bounding box center [196, 329] width 171 height 13
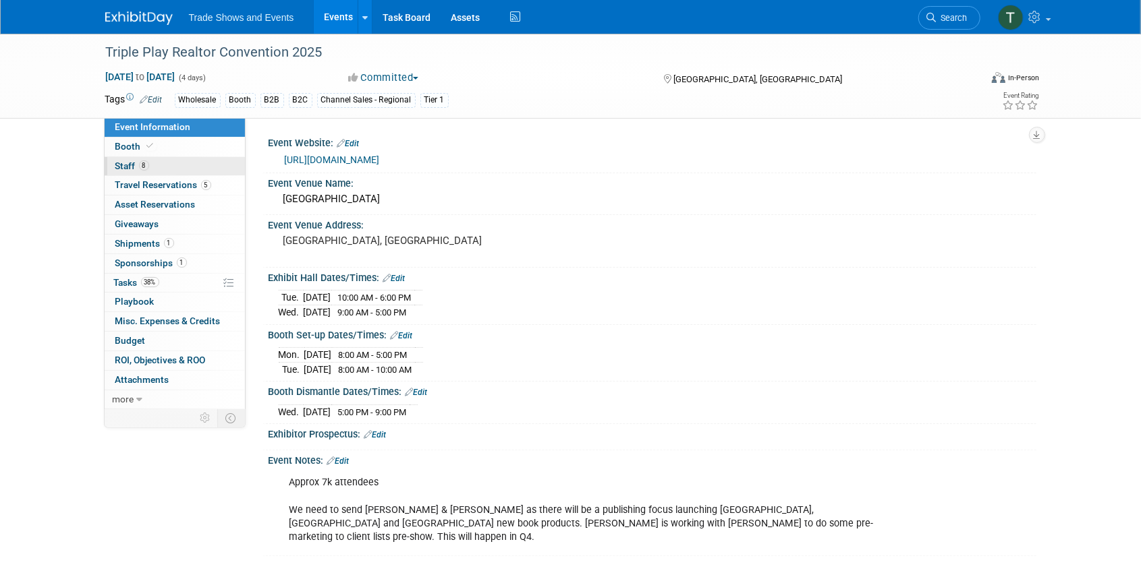
click at [125, 169] on span "Staff 8" at bounding box center [132, 166] width 34 height 11
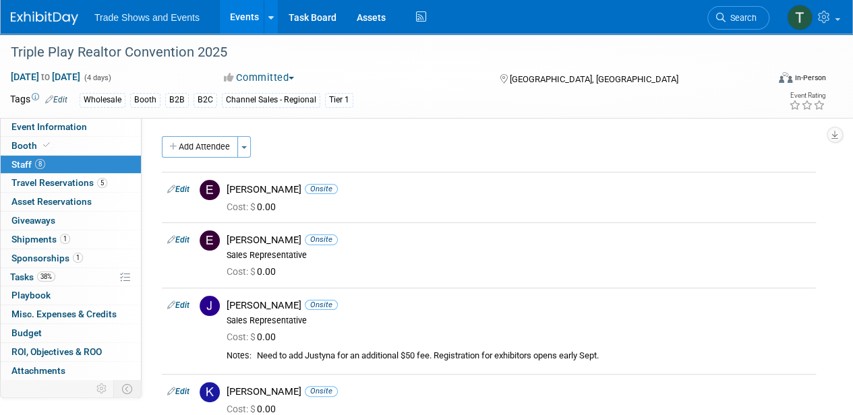
click at [829, 250] on div "Event Information Event Info Booth Booth 8 Staff 8 Staff 5 Travel Reservations …" at bounding box center [426, 359] width 853 height 651
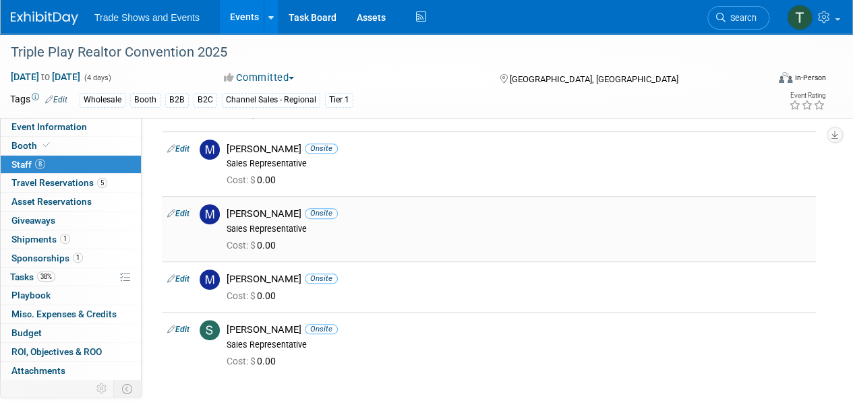
scroll to position [314, 0]
